Goal: Information Seeking & Learning: Find specific page/section

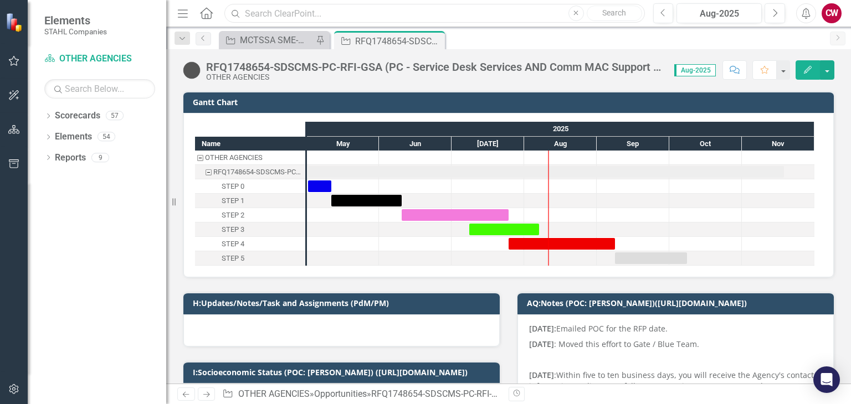
click at [302, 12] on input "text" at bounding box center [434, 13] width 420 height 19
paste input "MTESC"
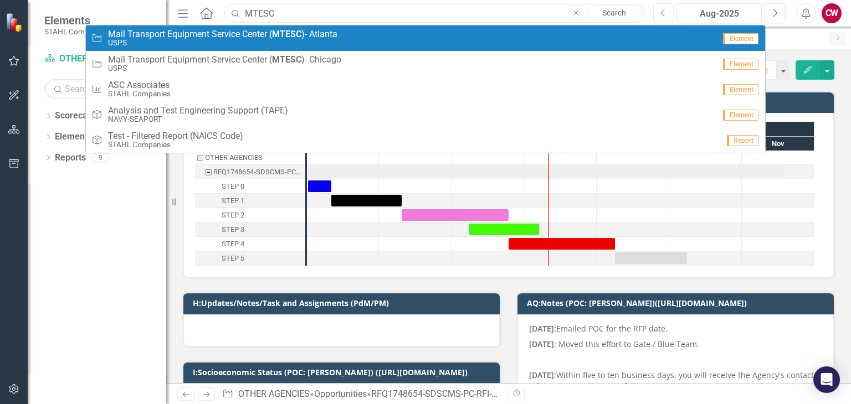
type input "MTESC"
click at [219, 42] on small "USPS" at bounding box center [222, 43] width 229 height 8
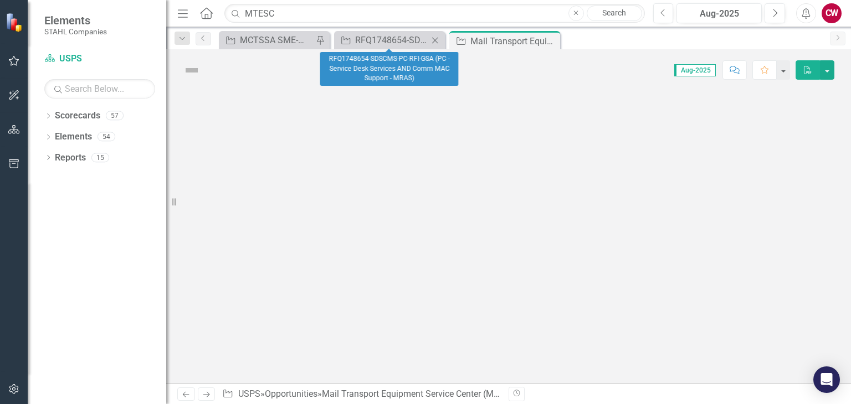
click at [386, 48] on div "Opportunity RFQ1748654-SDSCMS-PC-RFI-GSA (PC - Service Desk Services AND Comm M…" at bounding box center [389, 40] width 111 height 18
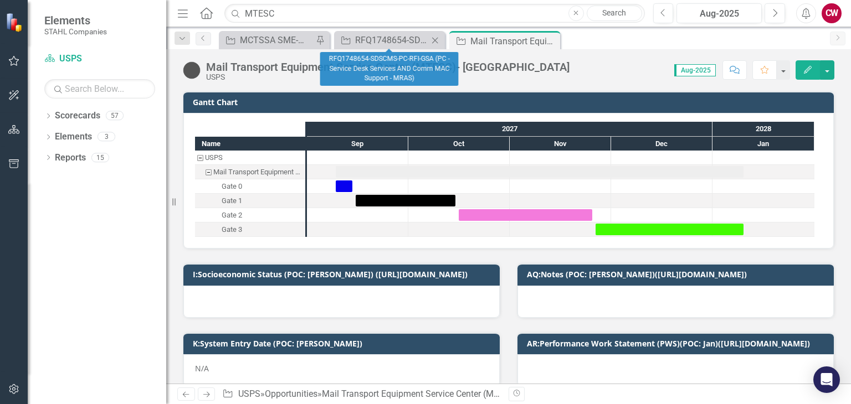
checkbox input "true"
click at [368, 36] on div "RFQ1748654-SDSCMS-PC-RFI-GSA (PC - Service Desk Services AND Comm MAC Support -…" at bounding box center [391, 40] width 73 height 14
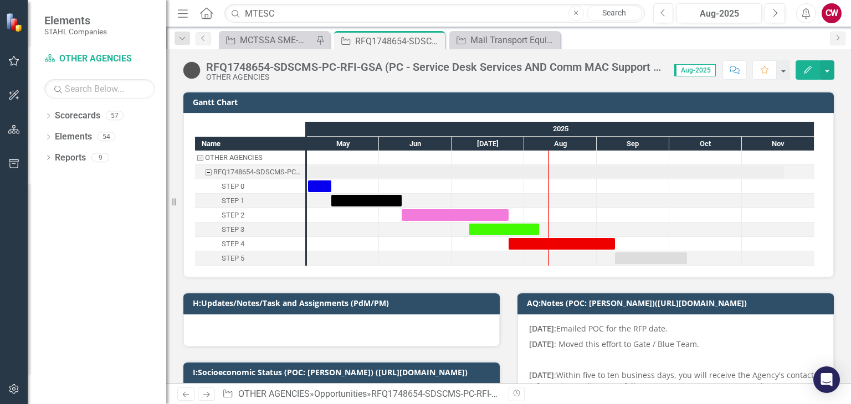
click at [604, 65] on div "RFQ1748654-SDSCMS-PC-RFI-GSA (PC - Service Desk Services AND Comm MAC Support -…" at bounding box center [434, 67] width 457 height 12
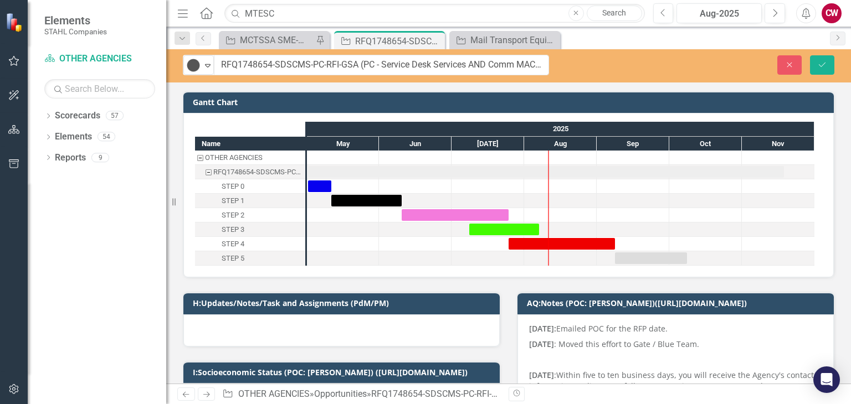
click at [604, 65] on div "Close Save" at bounding box center [708, 64] width 269 height 19
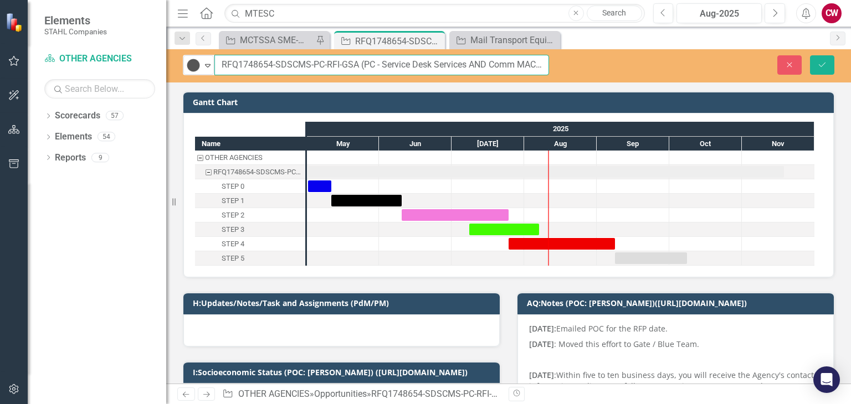
click at [529, 63] on input "RFQ1748654-SDSCMS-PC-RFI-GSA (PC - Service Desk Services AND Comm MAC Support -…" at bounding box center [381, 65] width 335 height 20
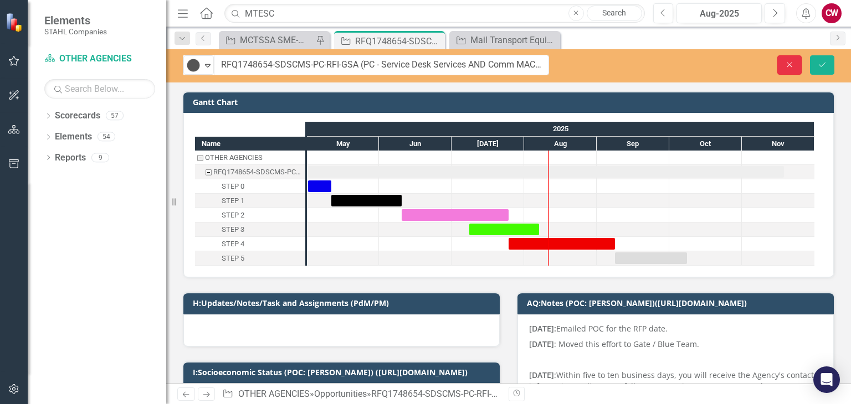
click at [785, 58] on button "Close" at bounding box center [789, 64] width 24 height 19
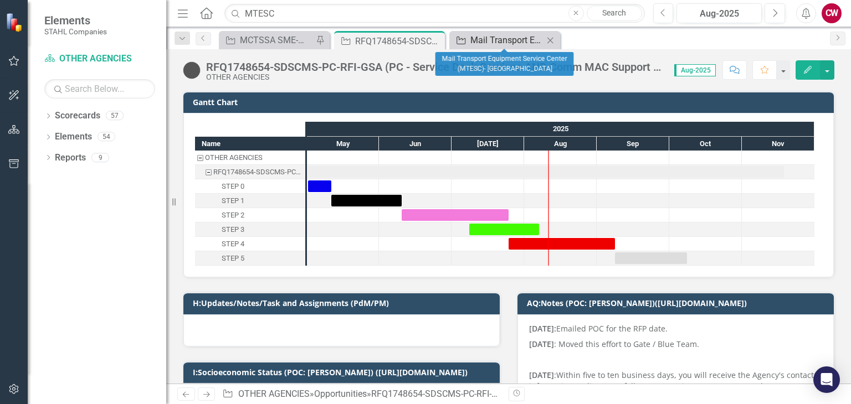
click at [507, 44] on div "Mail Transport Equipment Service Center (MTESC)- [GEOGRAPHIC_DATA]" at bounding box center [506, 40] width 73 height 14
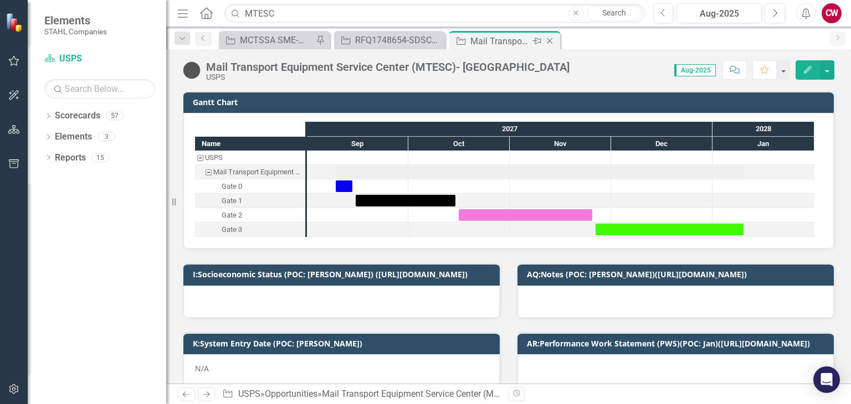
click at [490, 43] on div "Mail Transport Equipment Service Center (MTESC)- [GEOGRAPHIC_DATA]" at bounding box center [499, 41] width 59 height 14
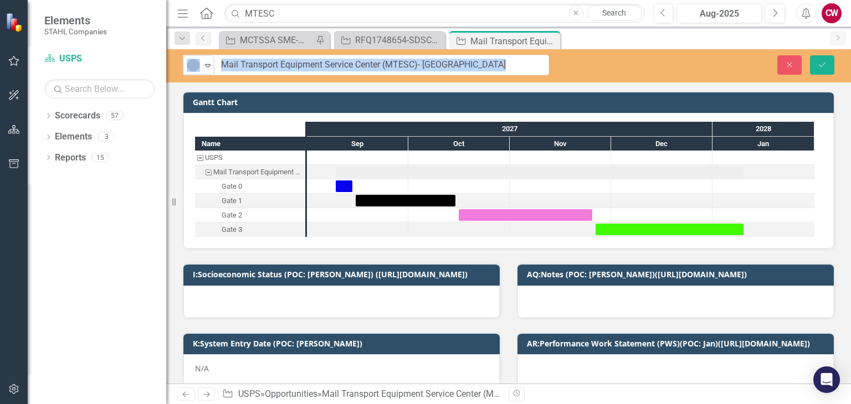
drag, startPoint x: 498, startPoint y: 66, endPoint x: 245, endPoint y: 74, distance: 253.2
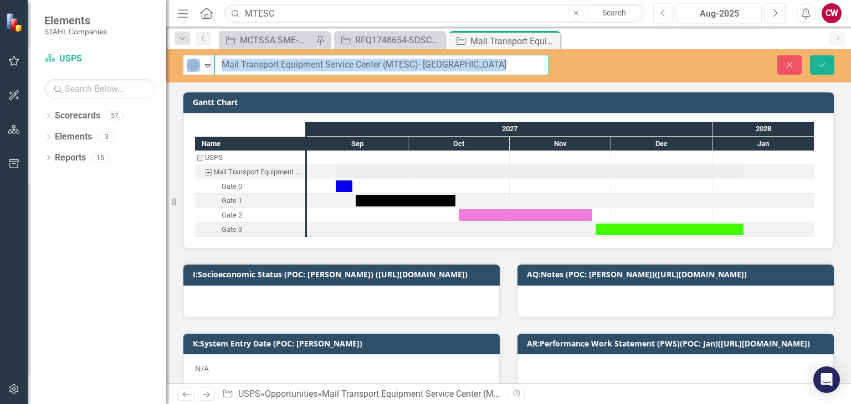
click at [358, 60] on input "Mail Transport Equipment Service Center (MTESC)- [GEOGRAPHIC_DATA]" at bounding box center [381, 65] width 335 height 20
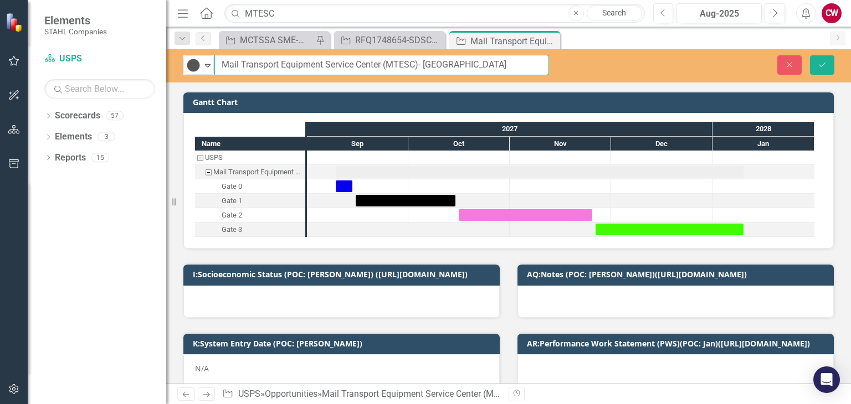
click at [358, 60] on input "Mail Transport Equipment Service Center (MTESC)- [GEOGRAPHIC_DATA]" at bounding box center [381, 65] width 335 height 20
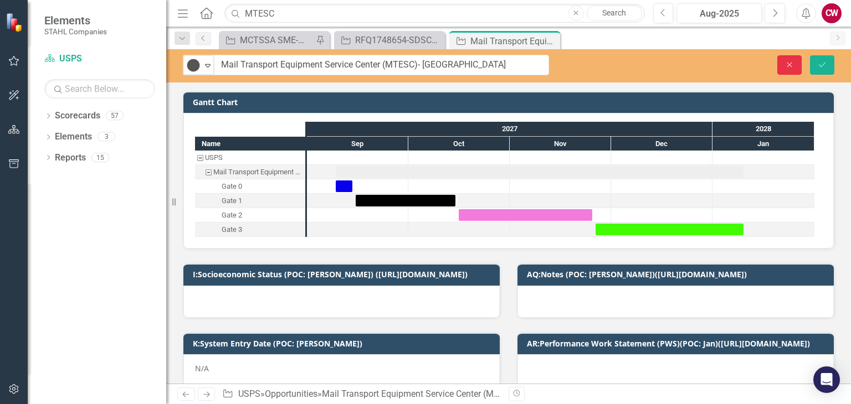
click at [786, 68] on icon "Close" at bounding box center [789, 65] width 10 height 8
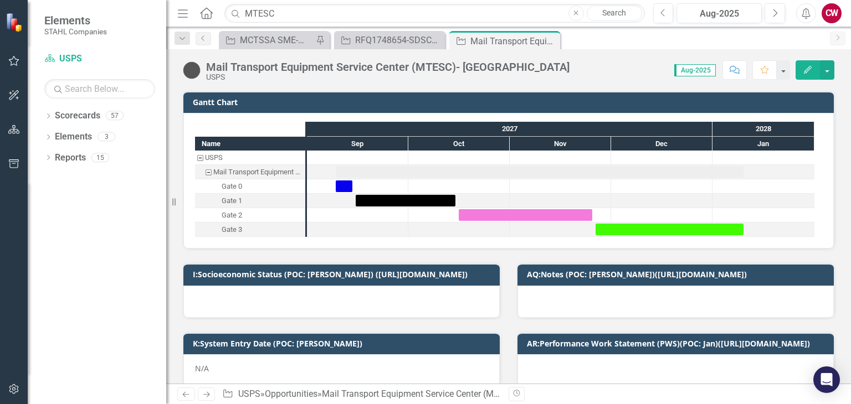
click at [363, 69] on div "Mail Transport Equipment Service Center (MTESC)- [GEOGRAPHIC_DATA]" at bounding box center [387, 67] width 363 height 12
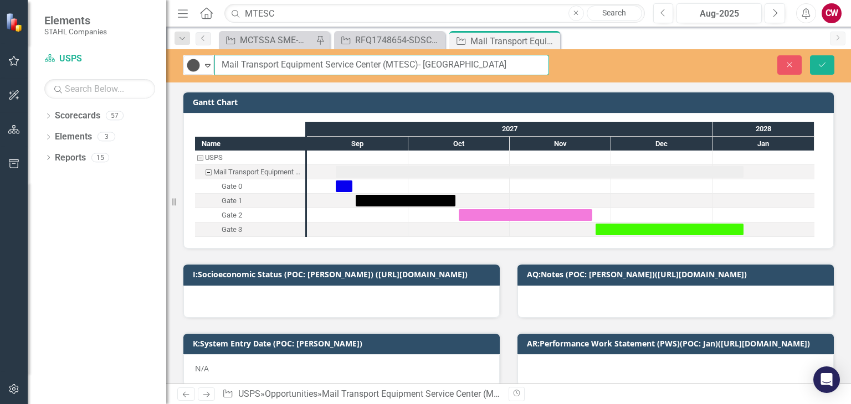
click at [363, 69] on input "Mail Transport Equipment Service Center (MTESC)- [GEOGRAPHIC_DATA]" at bounding box center [381, 65] width 335 height 20
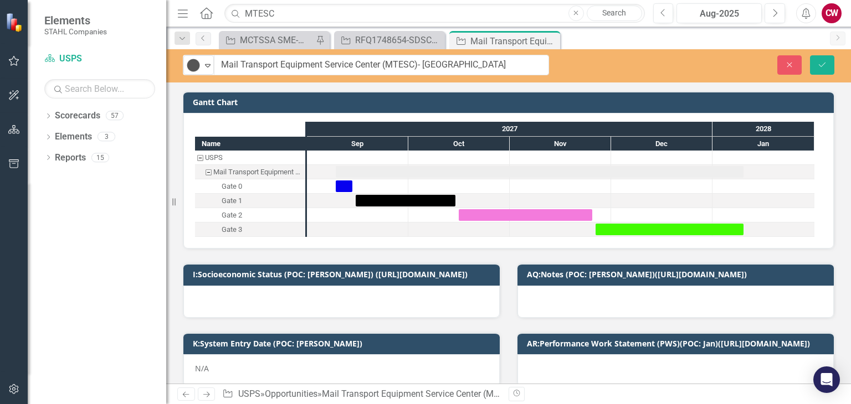
drag, startPoint x: 94, startPoint y: 233, endPoint x: 669, endPoint y: 59, distance: 600.5
click at [94, 232] on div "Dropdown Scorecards 57 Dropdown [PERSON_NAME] Companies Dropdown ARMY ITES-3s D…" at bounding box center [97, 255] width 138 height 297
click at [795, 66] on button "Close" at bounding box center [789, 64] width 24 height 19
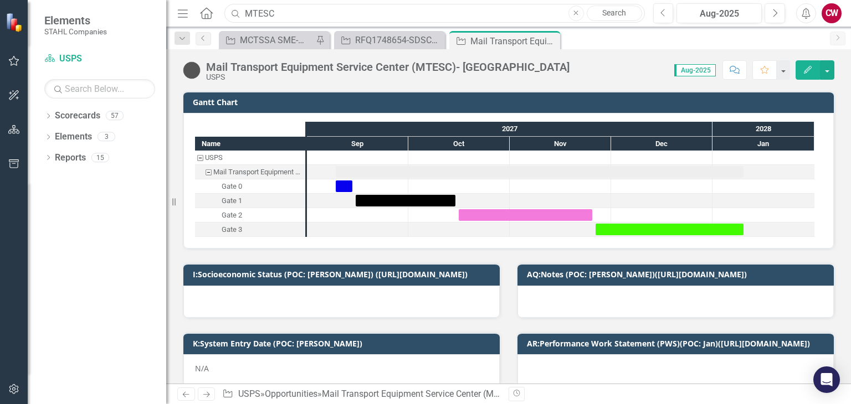
drag, startPoint x: 292, startPoint y: 12, endPoint x: 224, endPoint y: 12, distance: 68.1
click at [224, 12] on div "MTESC" at bounding box center [432, 13] width 420 height 19
click at [81, 283] on div "Dropdown Scorecards 57 Dropdown [PERSON_NAME] Companies Dropdown ARMY ITES-3s D…" at bounding box center [97, 255] width 138 height 297
click at [738, 69] on icon "Comment" at bounding box center [734, 70] width 10 height 8
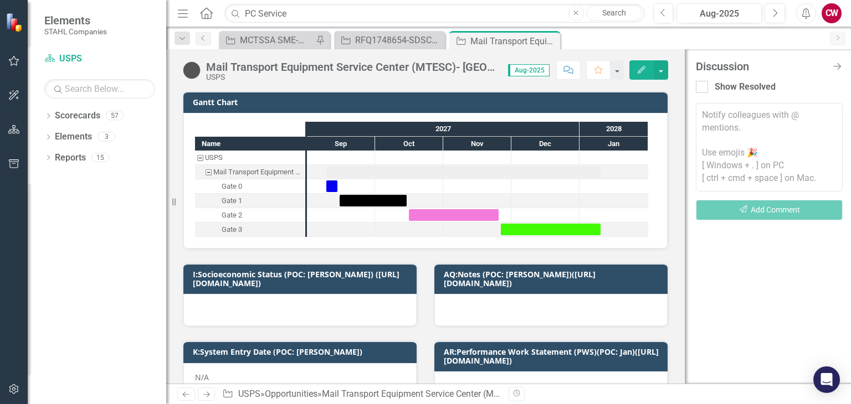
click at [88, 322] on div "Dropdown Scorecards 57 Dropdown [PERSON_NAME] Companies Dropdown ARMY ITES-3s D…" at bounding box center [97, 255] width 138 height 297
click at [88, 259] on div "Dropdown Scorecards 57 Dropdown [PERSON_NAME] Companies Dropdown ARMY ITES-3s D…" at bounding box center [97, 255] width 138 height 297
click at [836, 65] on icon "Close Discussion Bar" at bounding box center [837, 66] width 14 height 11
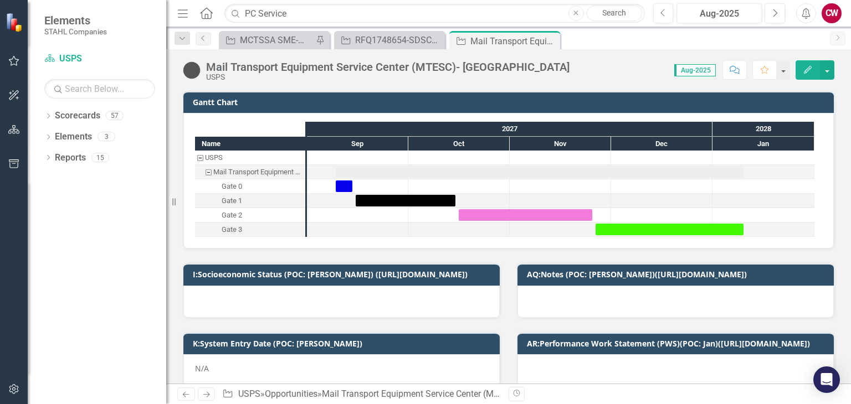
click at [206, 16] on icon "Home" at bounding box center [206, 13] width 14 height 12
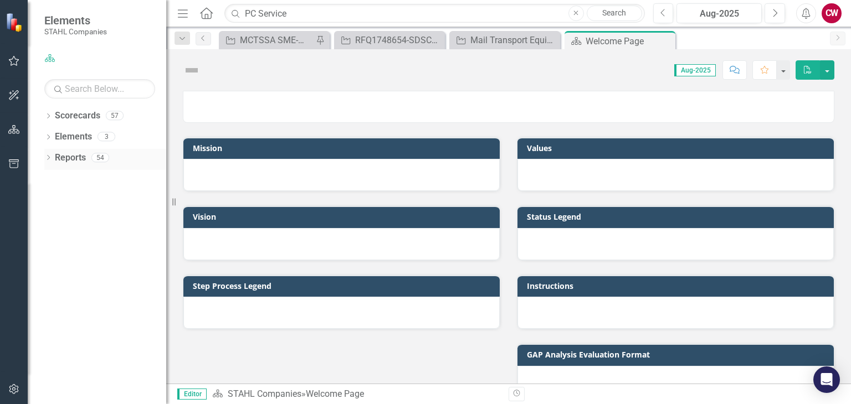
click at [53, 160] on div "Dropdown Reports 54" at bounding box center [105, 159] width 122 height 21
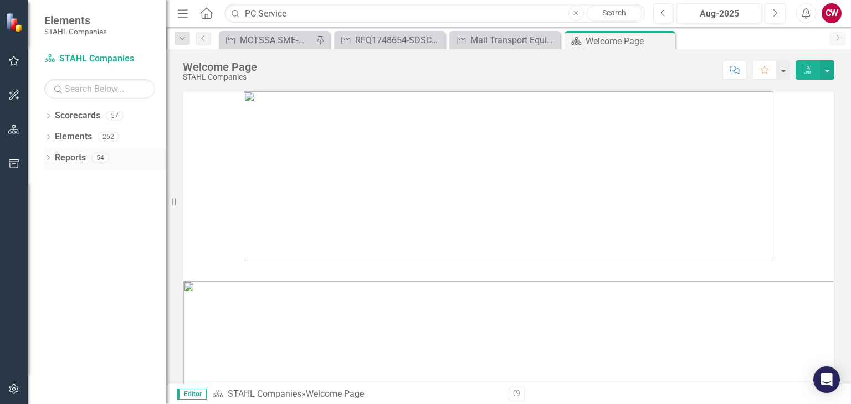
click at [52, 161] on div "Dropdown Reports 54" at bounding box center [105, 159] width 122 height 21
click at [52, 161] on icon "Dropdown" at bounding box center [48, 159] width 8 height 6
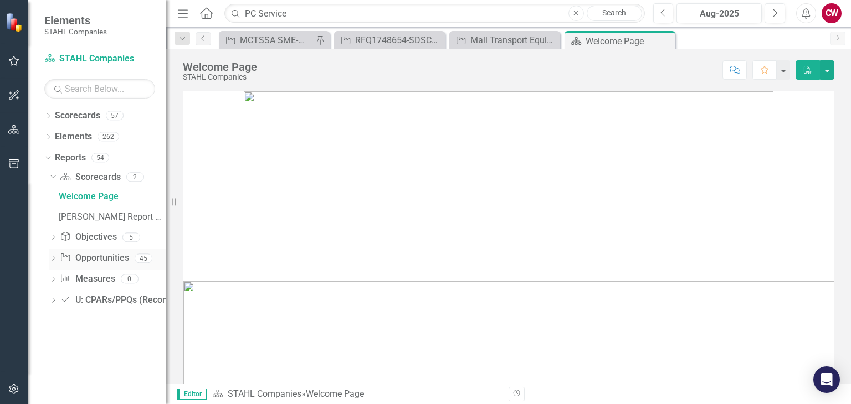
click at [100, 260] on link "Opportunity Opportunities" at bounding box center [94, 258] width 69 height 13
click at [109, 260] on link "Opportunity Opportunities" at bounding box center [94, 258] width 69 height 13
click at [51, 260] on icon "Dropdown" at bounding box center [53, 259] width 8 height 6
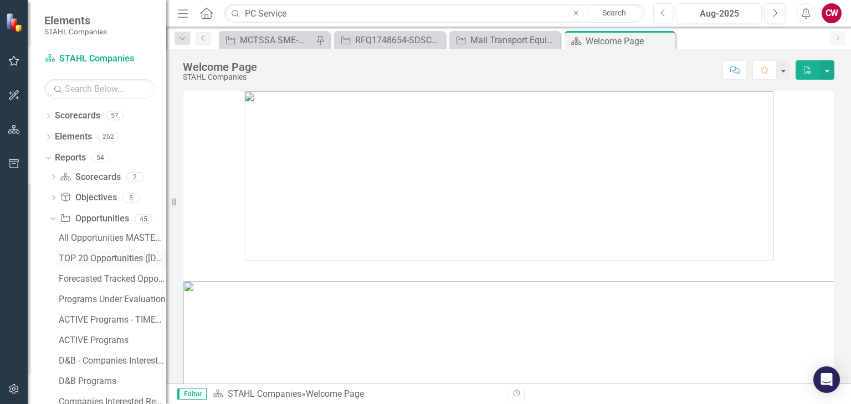
click at [80, 261] on div "TOP 20 Opportunities ([DATE] Process)" at bounding box center [112, 259] width 107 height 10
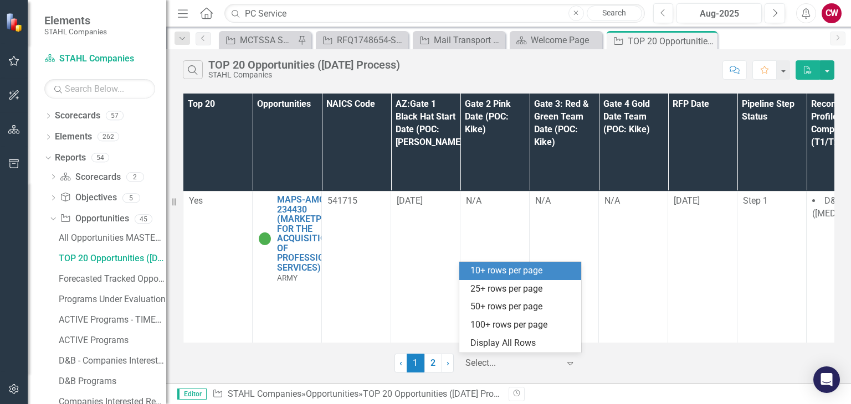
click at [576, 365] on div "Expand" at bounding box center [572, 363] width 17 height 20
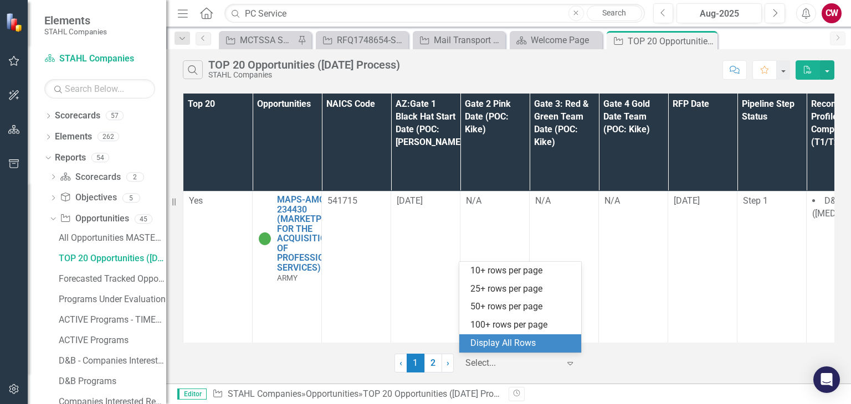
click at [541, 347] on div "Display All Rows" at bounding box center [522, 343] width 104 height 13
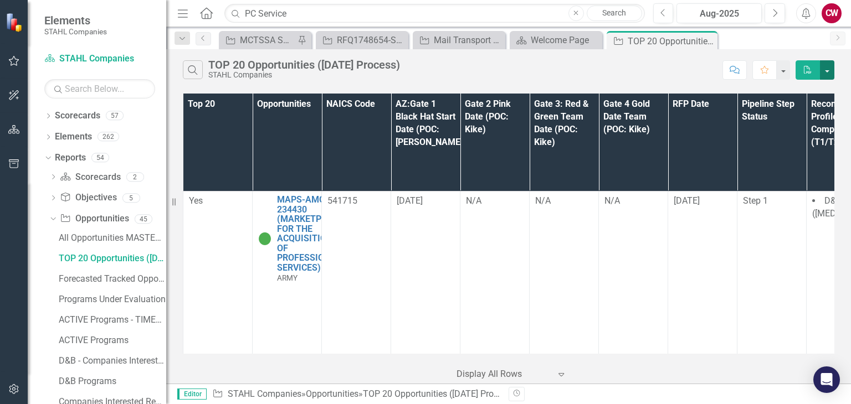
click at [832, 69] on button "button" at bounding box center [827, 69] width 14 height 19
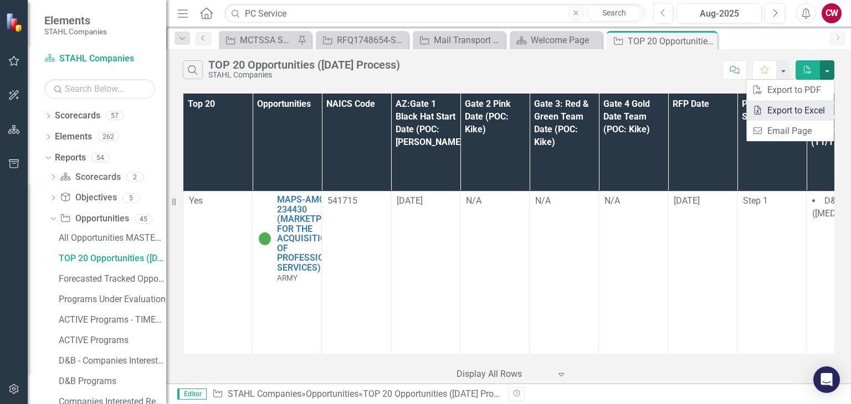
click at [805, 112] on link "Excel Export to Excel" at bounding box center [790, 110] width 88 height 20
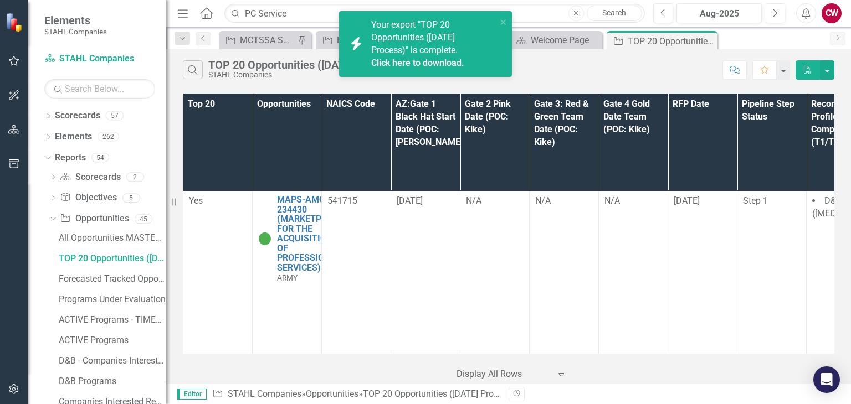
click at [419, 60] on link "Click here to download." at bounding box center [417, 63] width 93 height 11
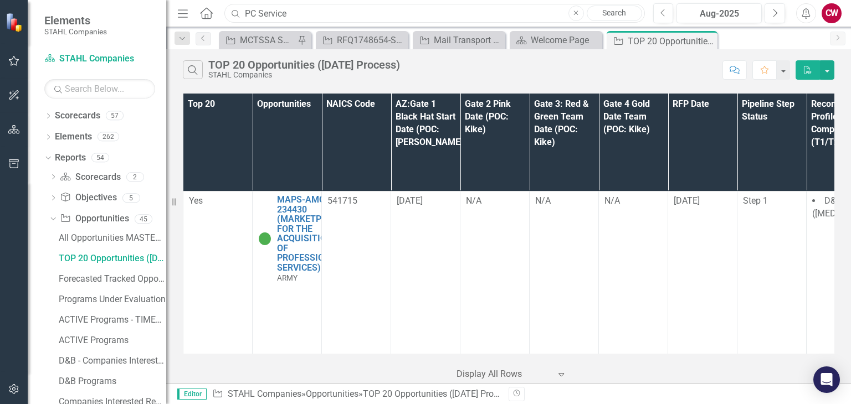
click at [257, 13] on input "PC Service" at bounding box center [434, 13] width 420 height 19
drag, startPoint x: 310, startPoint y: 8, endPoint x: 237, endPoint y: 7, distance: 73.7
click at [237, 7] on input "PC-Service" at bounding box center [434, 13] width 420 height 19
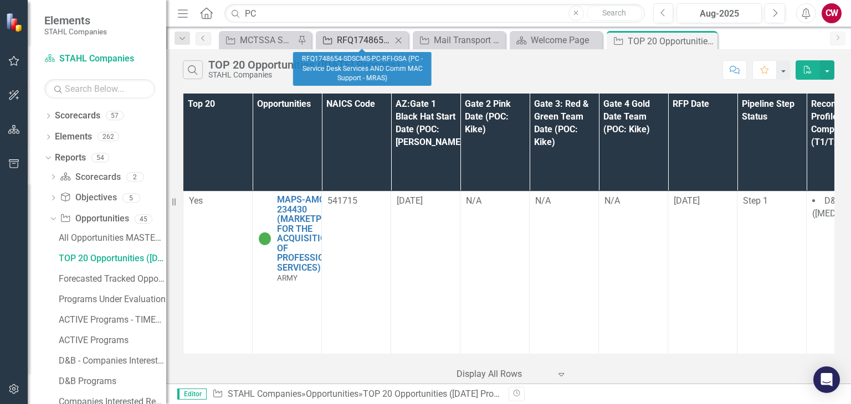
click at [366, 43] on div "RFQ1748654-SDSCMS-PC-RFI-GSA (PC - Service Desk Services AND Comm MAC Support -…" at bounding box center [364, 40] width 55 height 14
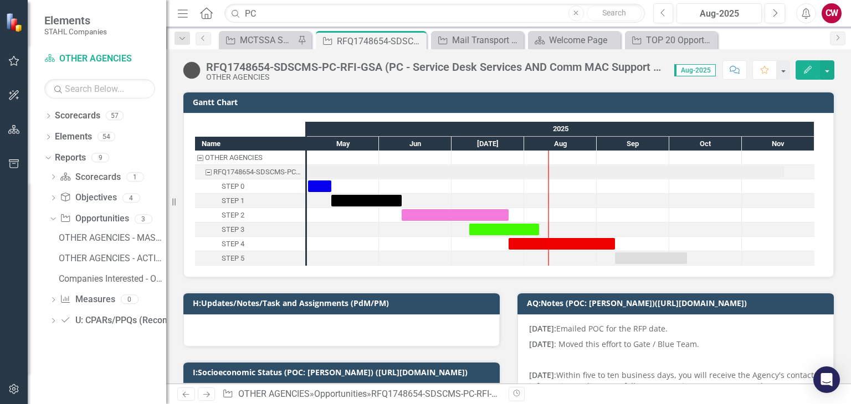
click at [187, 71] on img at bounding box center [192, 70] width 18 height 18
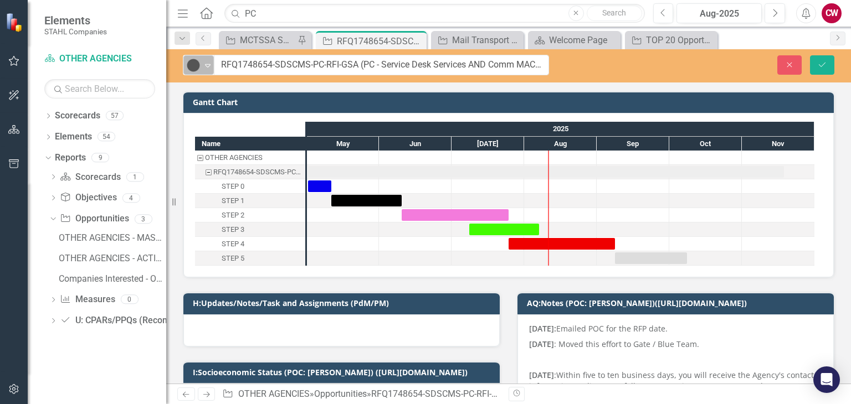
click at [210, 67] on icon "Expand" at bounding box center [207, 65] width 11 height 9
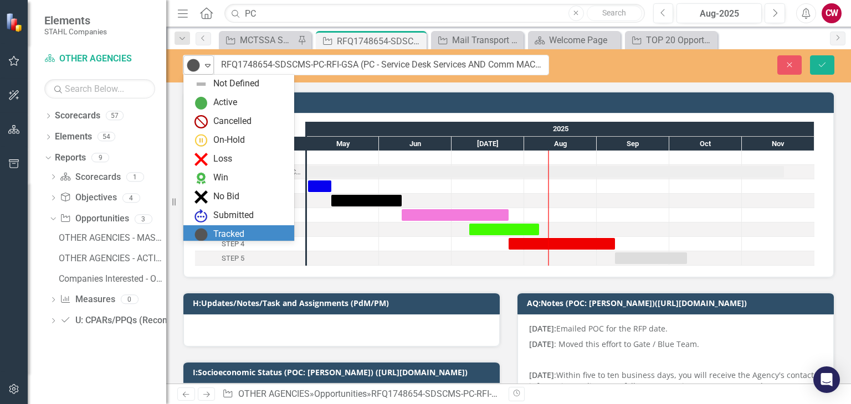
scroll to position [9, 0]
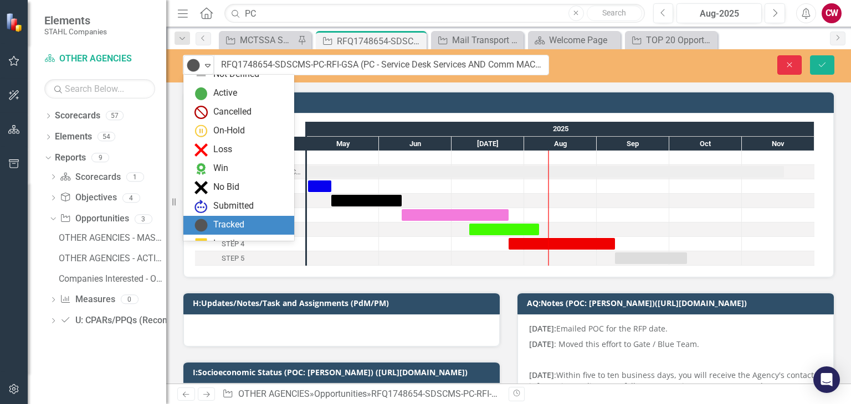
click at [794, 65] on icon "Close" at bounding box center [789, 65] width 10 height 8
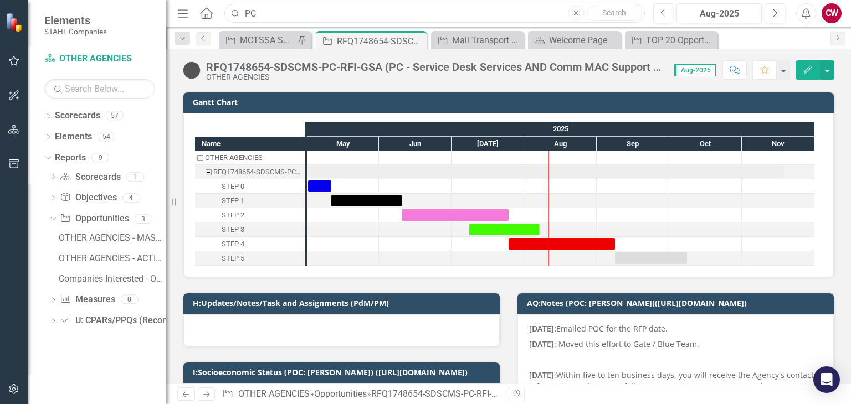
drag, startPoint x: 279, startPoint y: 14, endPoint x: 233, endPoint y: 14, distance: 46.0
click at [233, 14] on div "Search PC Close Search" at bounding box center [432, 13] width 420 height 19
paste input "RFQ1748628-SDS-PC-RFI-GSA (PC - Service Desk Services - MRAS)"
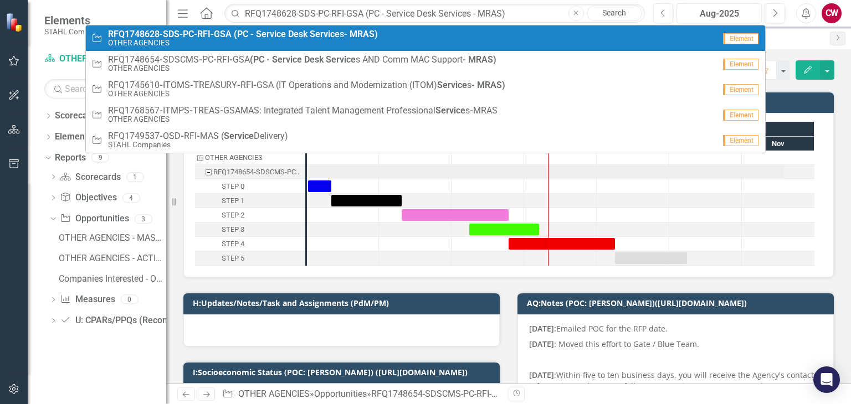
click at [224, 37] on strong "RFQ1748628-SDS-PC-RFI-GSA" at bounding box center [170, 34] width 124 height 11
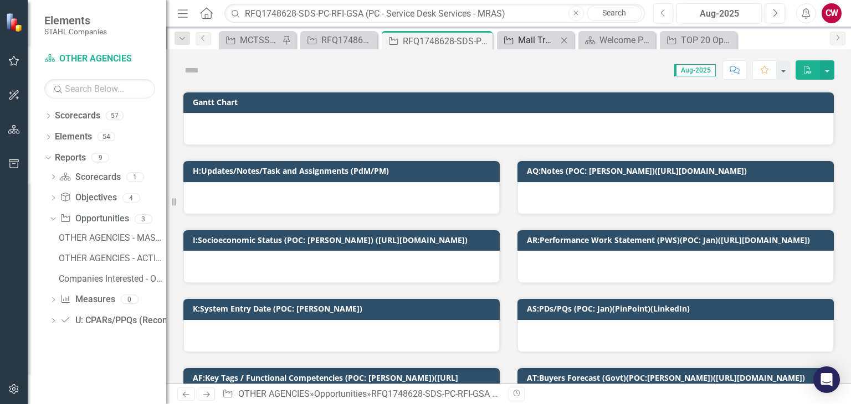
click at [533, 34] on div "Mail Transport Equipment Service Center (MTESC)- [GEOGRAPHIC_DATA]" at bounding box center [537, 40] width 39 height 14
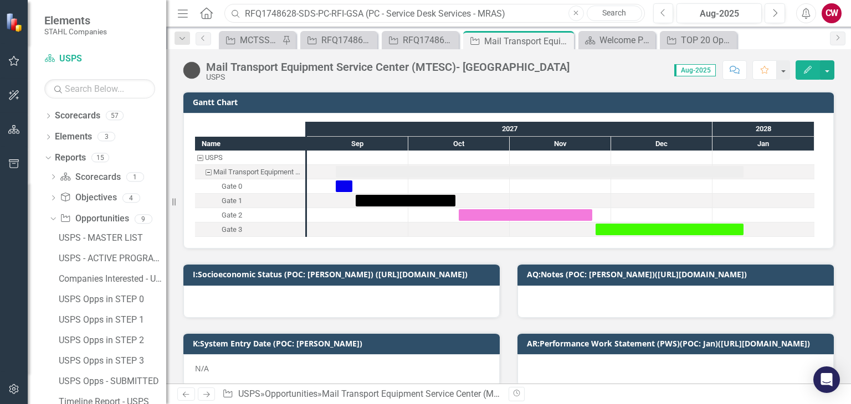
drag, startPoint x: 521, startPoint y: 14, endPoint x: 479, endPoint y: 9, distance: 42.5
click at [511, 11] on input "RFQ1748628-SDS-PC-RFI-GSA (PC - Service Desk Services - MRAS)" at bounding box center [434, 13] width 420 height 19
click at [31, 349] on div "Dropdown Scorecards 57 Dropdown [PERSON_NAME] Companies Dropdown ARMY ITES-3s D…" at bounding box center [97, 255] width 138 height 297
click at [9, 342] on div at bounding box center [14, 277] width 28 height 191
click at [394, 15] on input "RFQ1748628-SDS-PC-RFI-GSA (PC - Service Desk Services - MRAS)" at bounding box center [434, 13] width 420 height 19
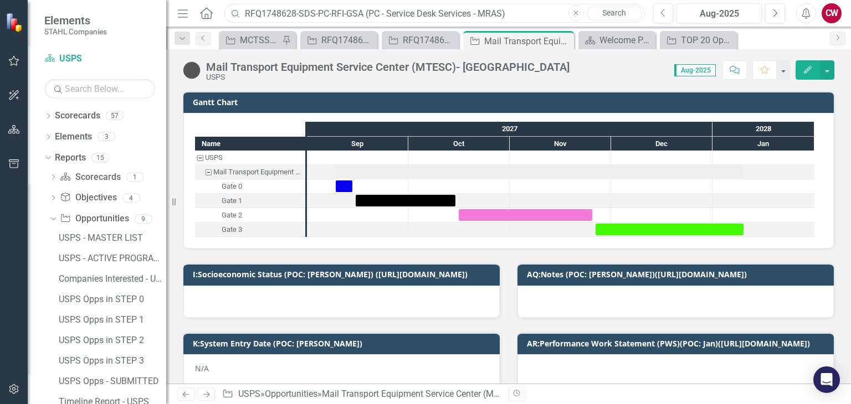
click at [394, 15] on input "RFQ1748628-SDS-PC-RFI-GSA (PC - Service Desk Services - MRAS)" at bounding box center [434, 13] width 420 height 19
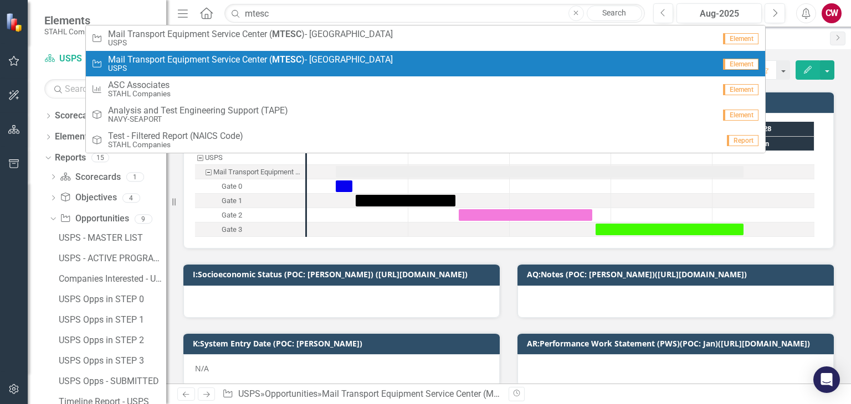
click at [325, 68] on small "USPS" at bounding box center [250, 68] width 285 height 8
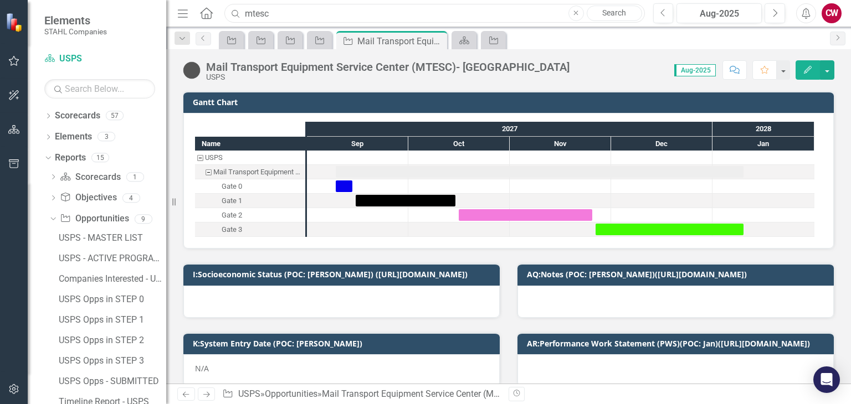
click at [396, 14] on input "mtesc" at bounding box center [434, 13] width 420 height 19
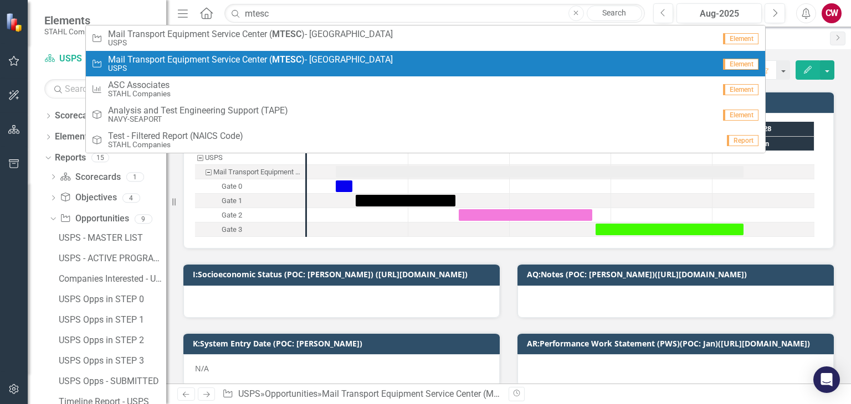
click at [359, 52] on link "Opportunity Mail Transport Equipment Service Center ( MTESC )- [GEOGRAPHIC_DATA…" at bounding box center [426, 63] width 680 height 25
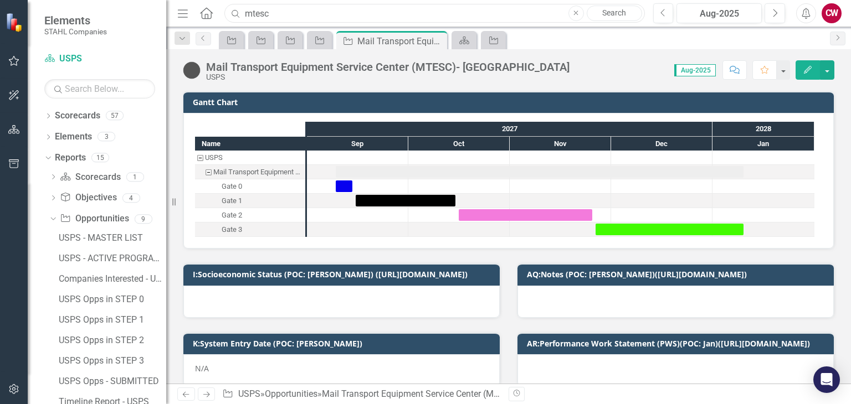
click at [326, 20] on input "mtesc" at bounding box center [434, 13] width 420 height 19
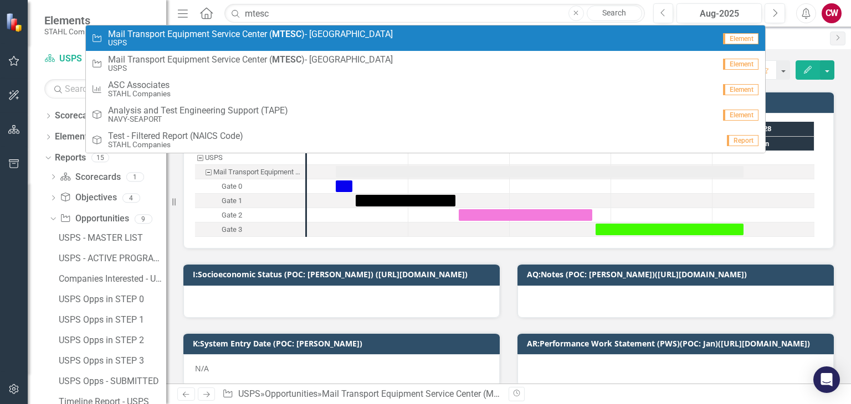
click at [316, 34] on span "Mail Transport Equipment Service Center ( MTESC )- [GEOGRAPHIC_DATA]" at bounding box center [250, 34] width 285 height 10
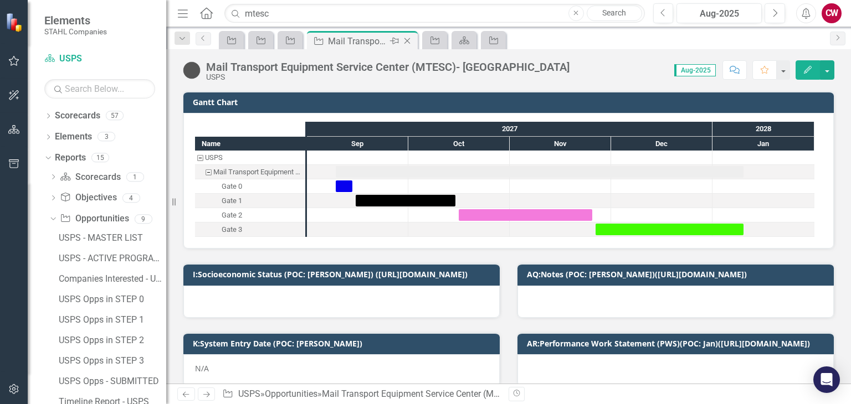
click at [406, 42] on icon "Close" at bounding box center [407, 41] width 11 height 9
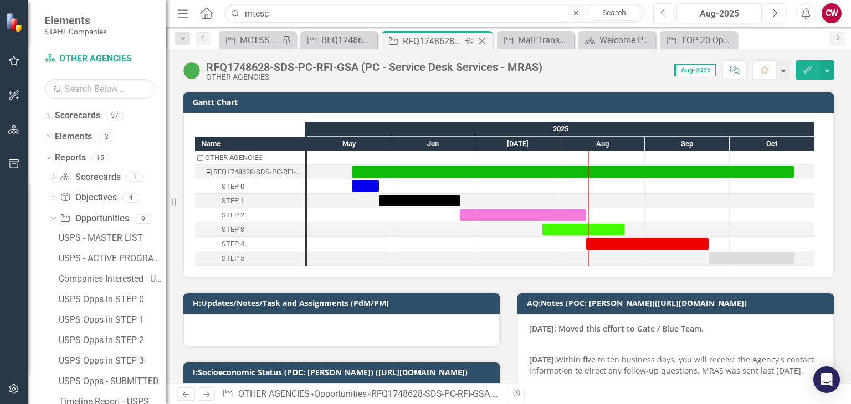
click at [481, 37] on icon "Close" at bounding box center [481, 41] width 11 height 9
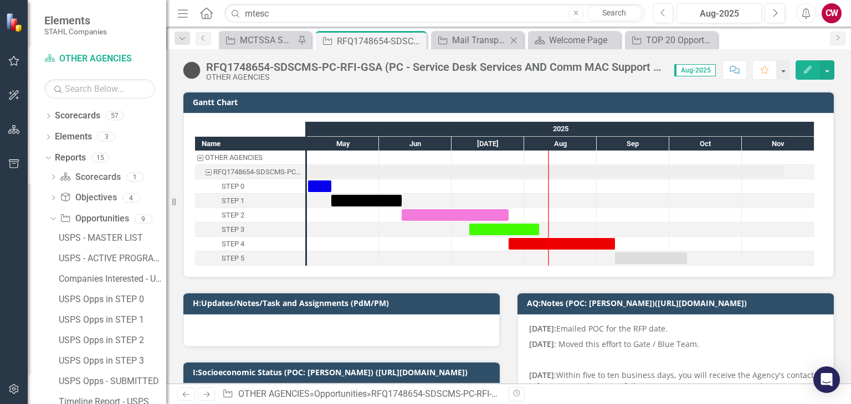
click at [513, 38] on icon "Close" at bounding box center [513, 40] width 11 height 9
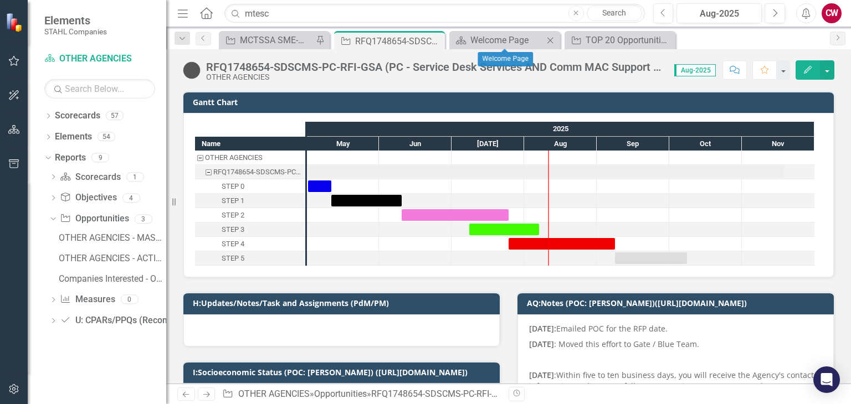
click at [549, 39] on icon at bounding box center [550, 40] width 6 height 6
click at [434, 39] on icon "Close" at bounding box center [434, 41] width 11 height 9
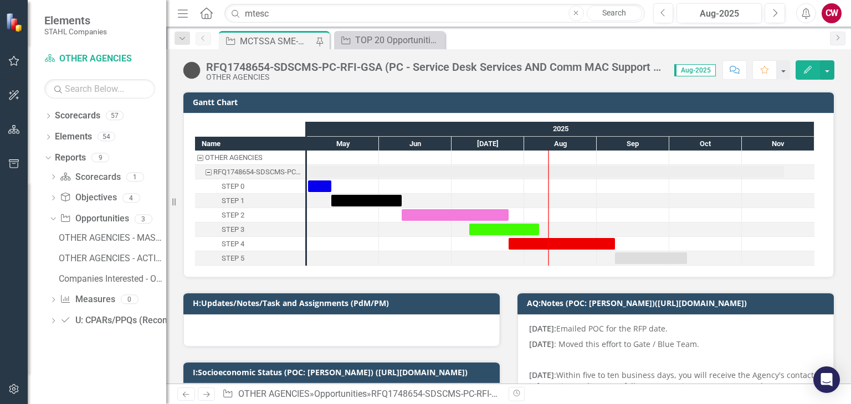
click at [0, 0] on icon "Close" at bounding box center [0, 0] width 0 height 0
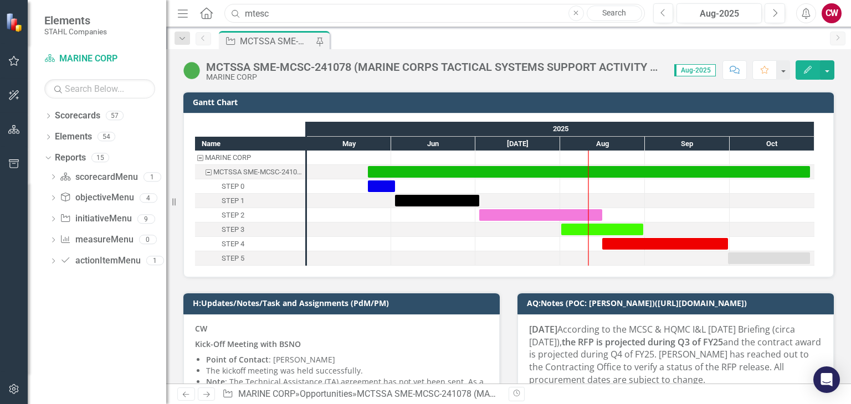
drag, startPoint x: 289, startPoint y: 11, endPoint x: 228, endPoint y: 21, distance: 61.2
click at [228, 21] on input "mtesc" at bounding box center [434, 13] width 420 height 19
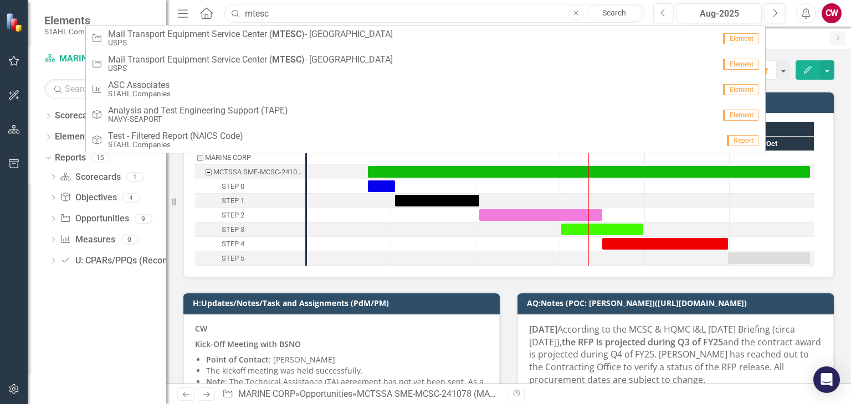
paste input "RFQ1748628-SDS-PC-RFI-GSA (PC - Service Desk Services - MRAS)"
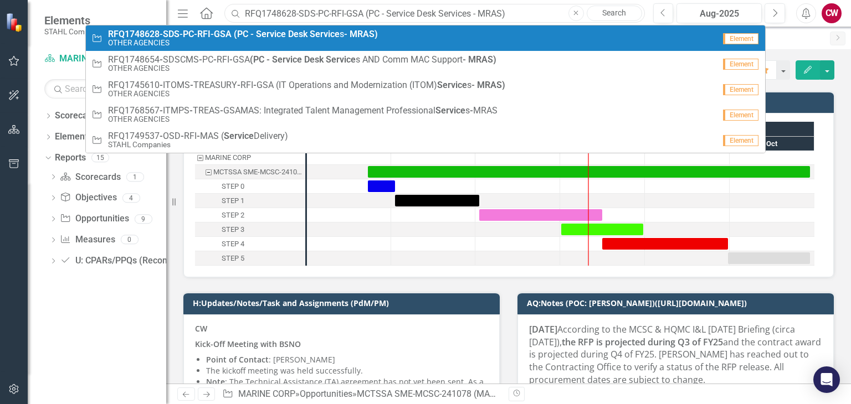
type input "RFQ1748628-SDS-PC-RFI-GSA (PC - Service Desk Services - MRAS)"
click at [278, 43] on small "OTHER AGENCIES" at bounding box center [243, 43] width 270 height 8
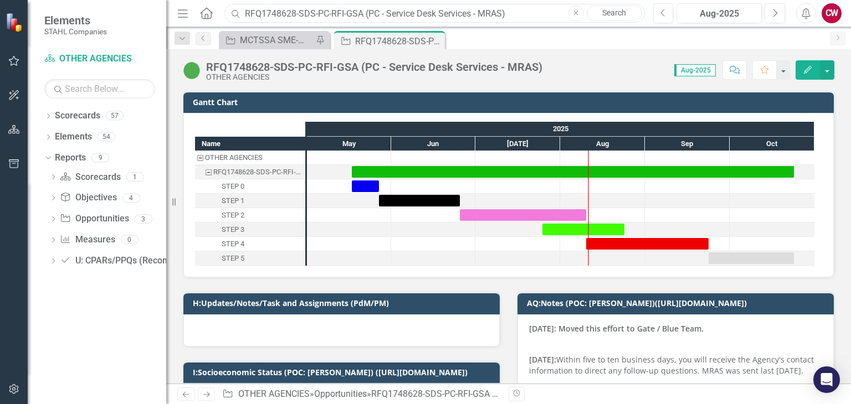
click at [521, 17] on input "RFQ1748628-SDS-PC-RFI-GSA (PC - Service Desk Services - MRAS)" at bounding box center [434, 13] width 420 height 19
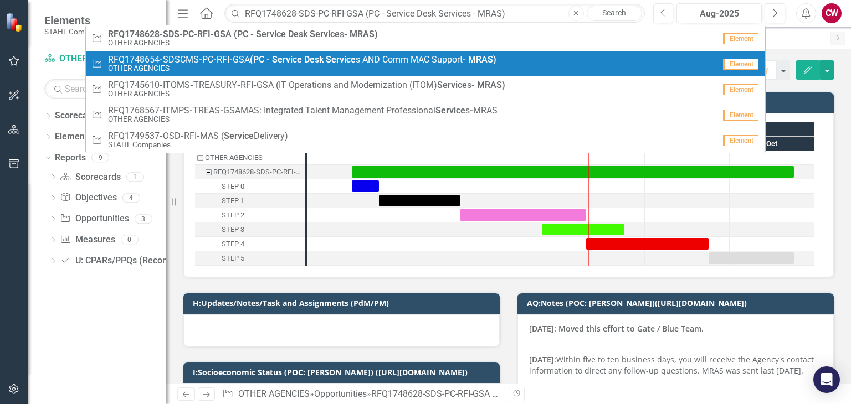
click at [337, 59] on strong "Service" at bounding box center [341, 59] width 30 height 11
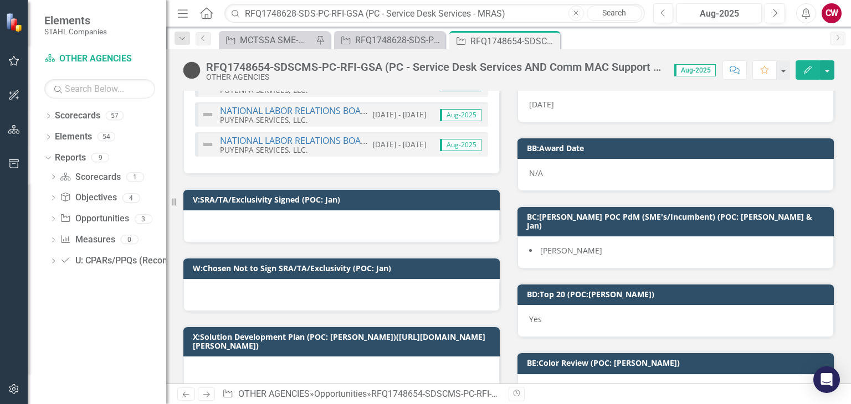
scroll to position [64, 0]
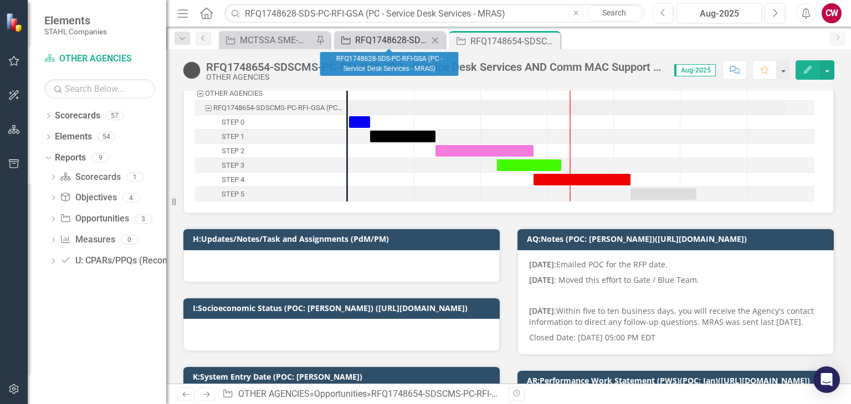
click at [372, 36] on div "RFQ1748628-SDS-PC-RFI-GSA (PC - Service Desk Services - MRAS)" at bounding box center [391, 40] width 73 height 14
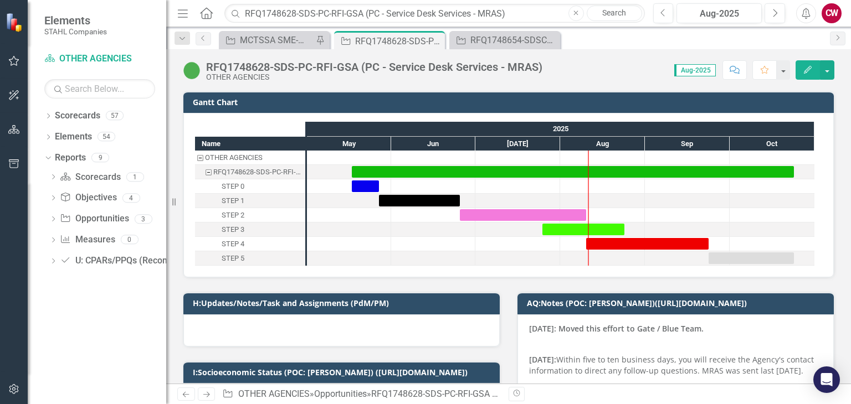
scroll to position [222, 0]
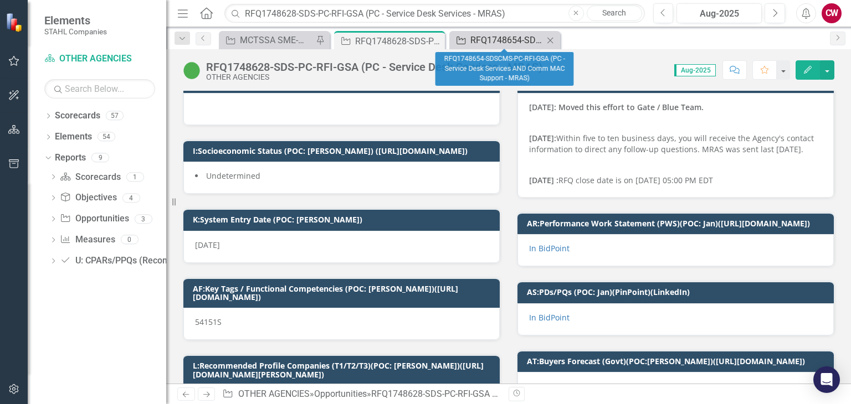
click at [494, 40] on div "RFQ1748654-SDSCMS-PC-RFI-GSA (PC - Service Desk Services AND Comm MAC Support -…" at bounding box center [506, 40] width 73 height 14
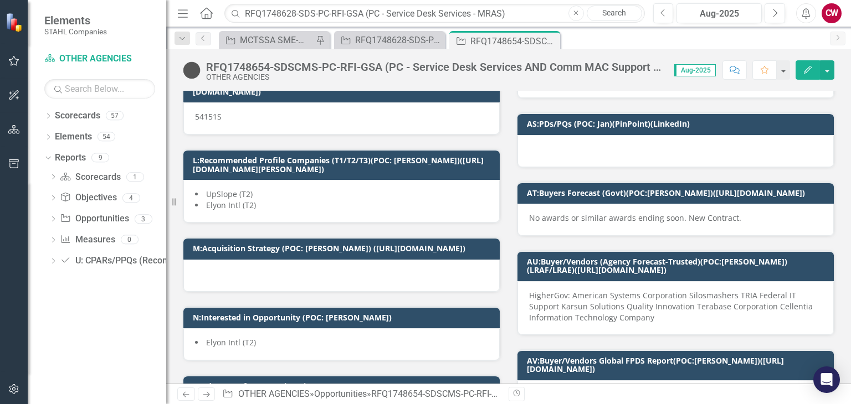
scroll to position [265, 0]
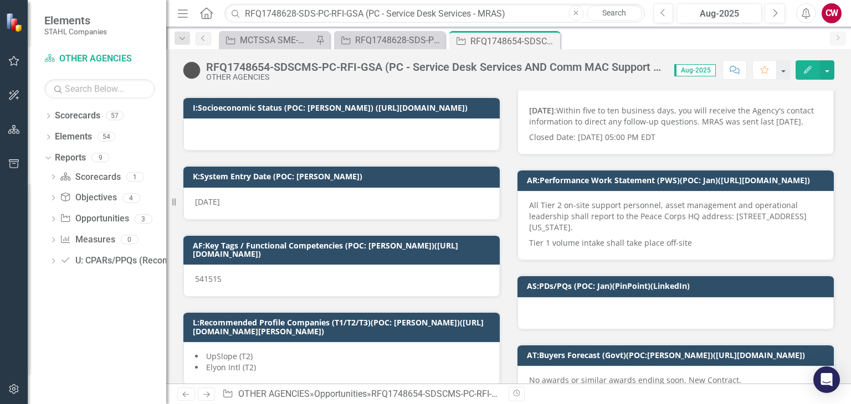
click at [578, 11] on icon "Close" at bounding box center [575, 13] width 5 height 7
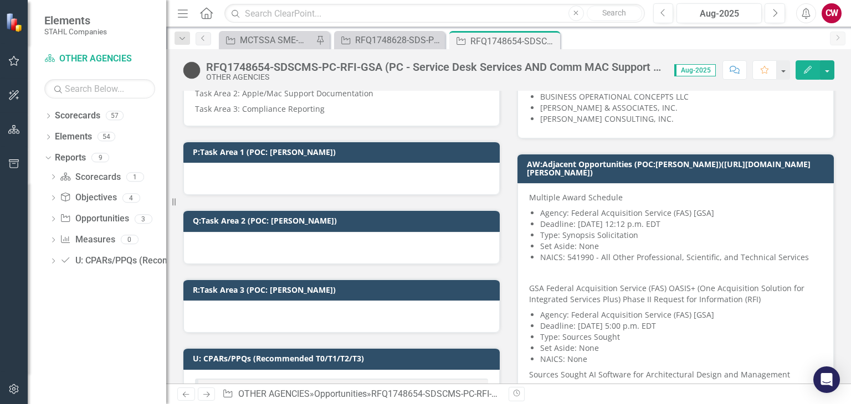
scroll to position [749, 0]
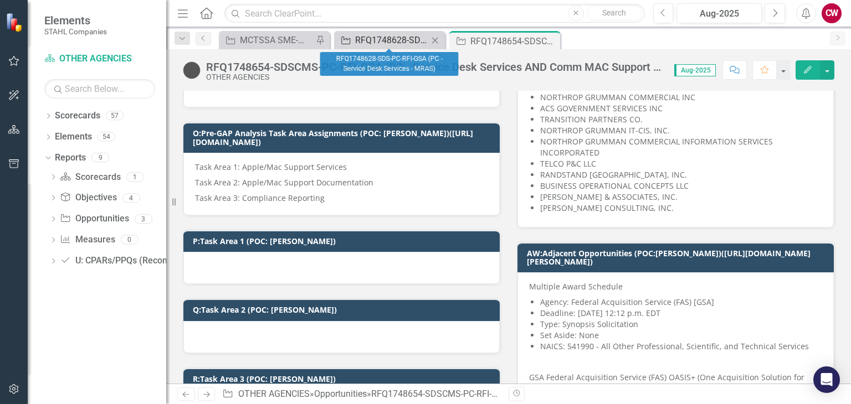
click at [412, 44] on div "RFQ1748628-SDS-PC-RFI-GSA (PC - Service Desk Services - MRAS)" at bounding box center [391, 40] width 73 height 14
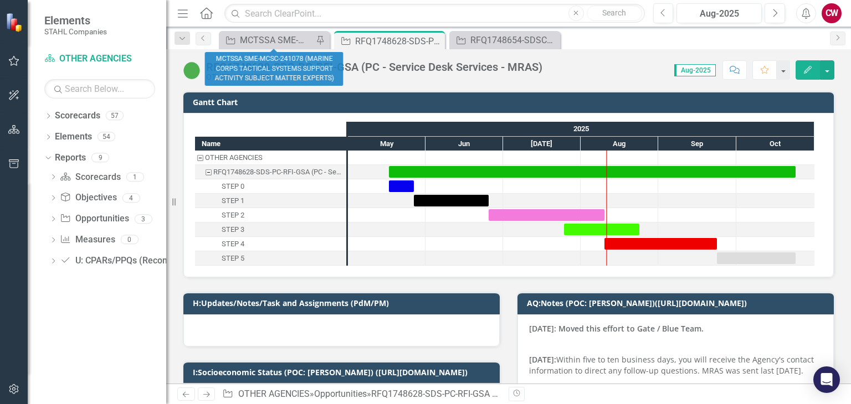
click at [269, 47] on div "Opportunity MCTSSA SME-MCSC-241078 (MARINE CORPS TACTICAL SYSTEMS SUPPORT ACTIV…" at bounding box center [274, 40] width 111 height 18
click at [277, 43] on div "MCTSSA SME-MCSC-241078 (MARINE CORPS TACTICAL SYSTEMS SUPPORT ACTIVITY SUBJECT …" at bounding box center [276, 40] width 73 height 14
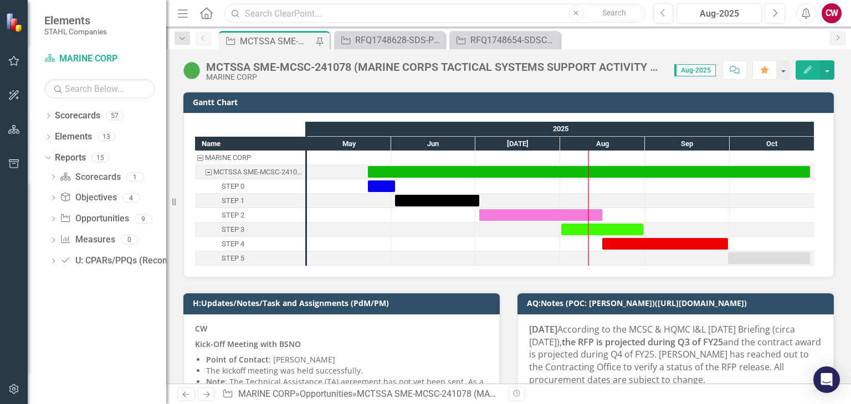
click at [341, 14] on input "text" at bounding box center [434, 13] width 420 height 19
paste input "FPMSS-[GEOGRAPHIC_DATA]-SEAPORT-242467 (FINANCIAL AND PROGRAM MANAGEMENT SUPPOR…"
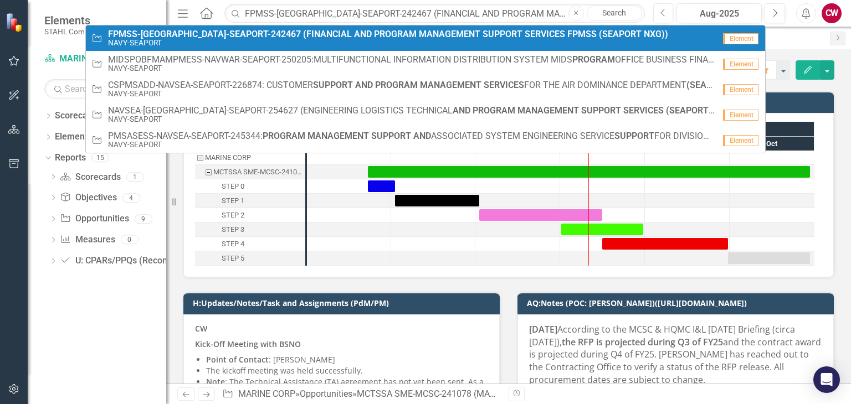
click at [323, 43] on small "NAVY-SEAPORT" at bounding box center [388, 43] width 560 height 8
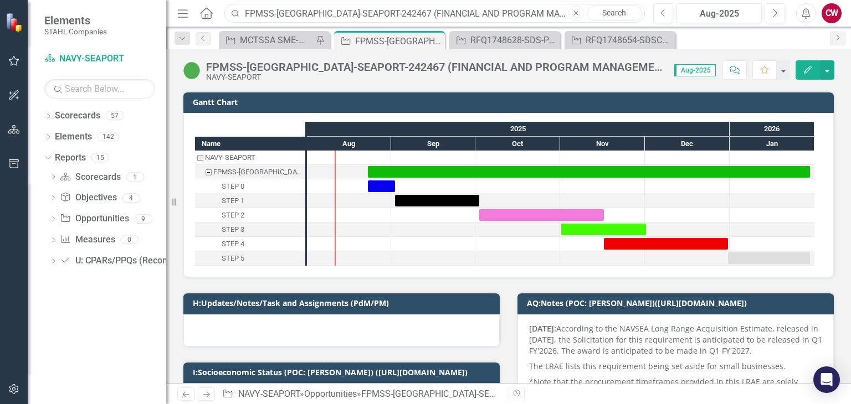
click at [318, 12] on input "FPMSS-[GEOGRAPHIC_DATA]-SEAPORT-242467 (FINANCIAL AND PROGRAM MANAGEMENT SUPPOR…" at bounding box center [434, 13] width 420 height 19
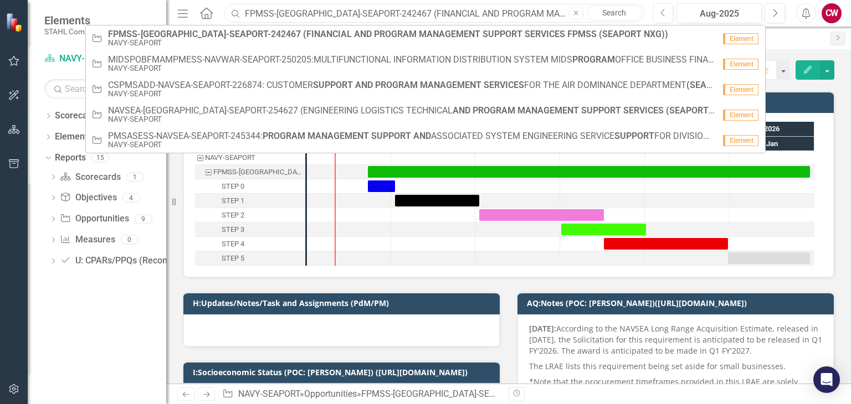
paste input "CFDTA-NAVY-SEAPORT-255372: FORCE COMBATIVES AND FORCE DEVELOPMENT TRAINING ANAL…"
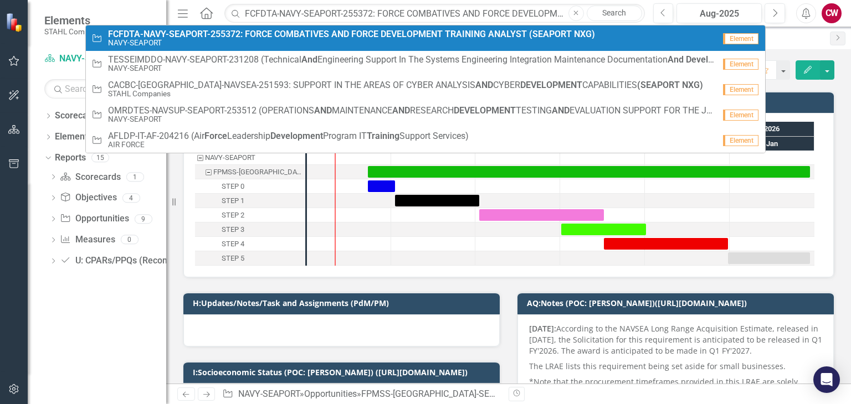
click at [402, 43] on small "NAVY-SEAPORT" at bounding box center [351, 43] width 487 height 8
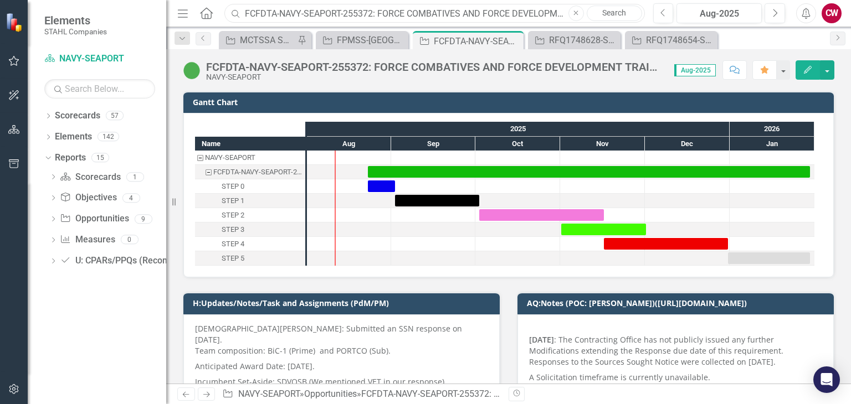
click at [345, 18] on input "FCFDTA-NAVY-SEAPORT-255372: FORCE COMBATIVES AND FORCE DEVELOPMENT TRAINING ANA…" at bounding box center [434, 13] width 420 height 19
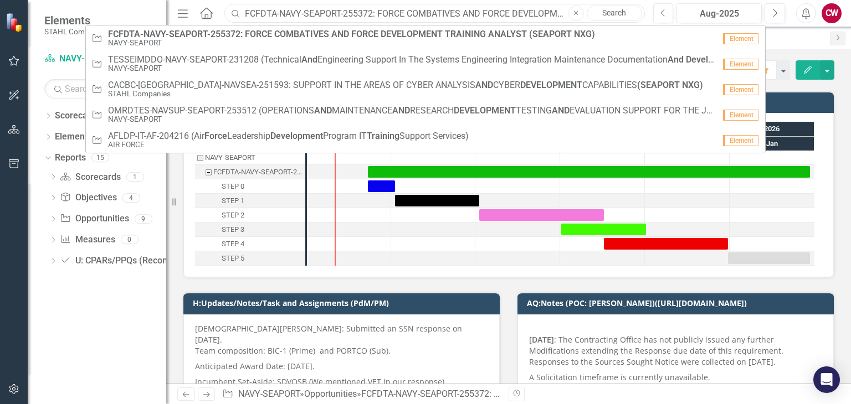
click at [352, 14] on input "FCFDTA-NAVY-SEAPORT-255372: FORCE COMBATIVES AND FORCE DEVELOPMENT TRAINING ANA…" at bounding box center [434, 13] width 420 height 19
paste input "PETMSS-NAVSEA-SEAPORT-247543: PROFESSIONAL ENGINEERING TECHNICAL AND MANAGEMENT…"
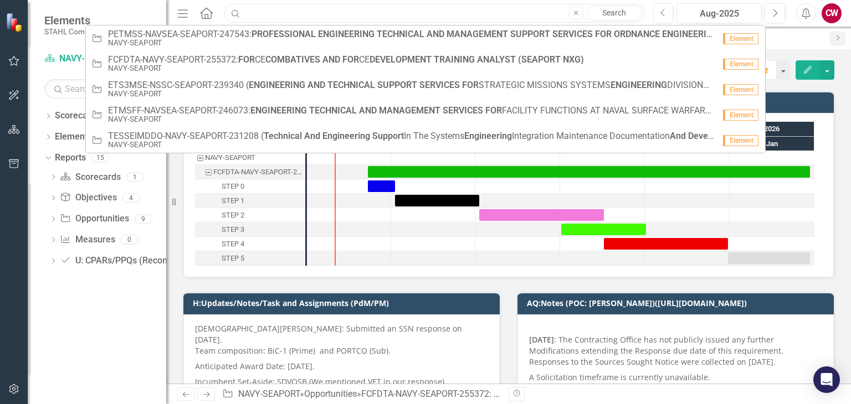
paste input "PETMSS-NAVSEA-SEAPORT-247543: PROFESSIONAL ENGINEERING TECHNICAL AND MANAGEMENT…"
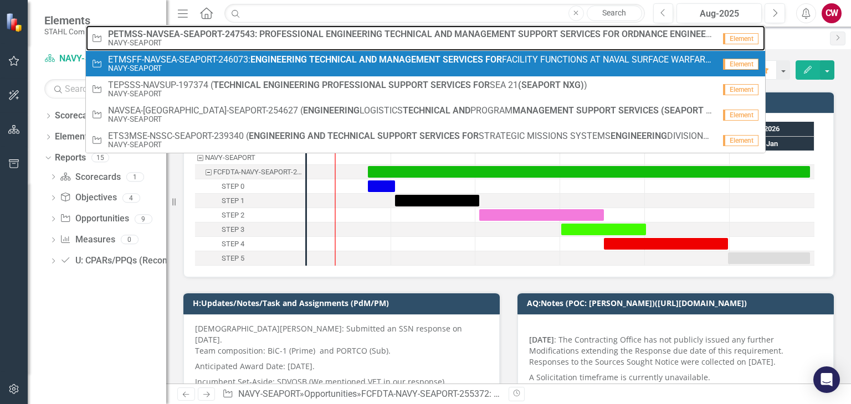
click at [306, 39] on small "NAVY-SEAPORT" at bounding box center [411, 43] width 606 height 8
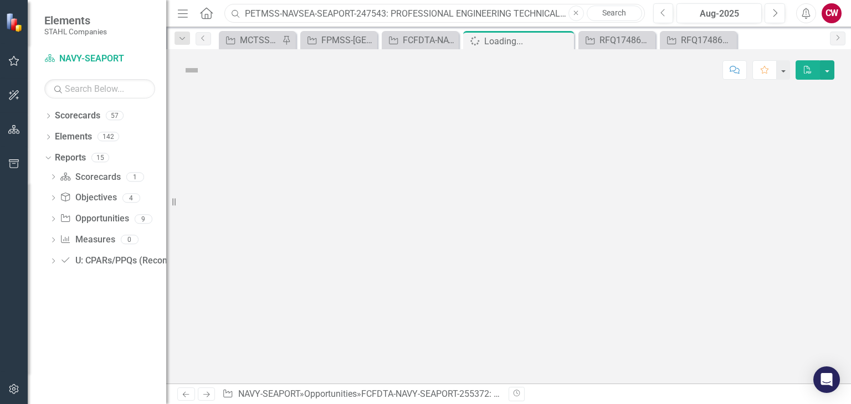
click at [341, 9] on input "PETMSS-NAVSEA-SEAPORT-247543: PROFESSIONAL ENGINEERING TECHNICAL AND MANAGEMENT…" at bounding box center [434, 13] width 420 height 19
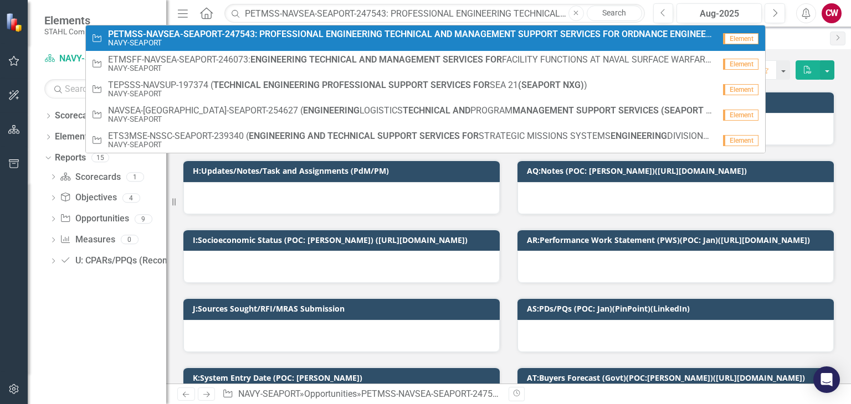
click at [271, 37] on strong "PROFESSIONAL" at bounding box center [291, 34] width 64 height 11
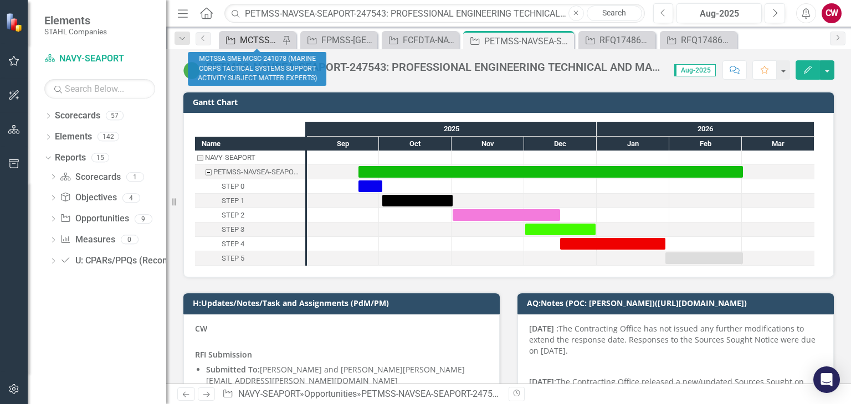
click at [263, 39] on div "MCTSSA SME-MCSC-241078 (MARINE CORPS TACTICAL SYSTEMS SUPPORT ACTIVITY SUBJECT …" at bounding box center [259, 40] width 39 height 14
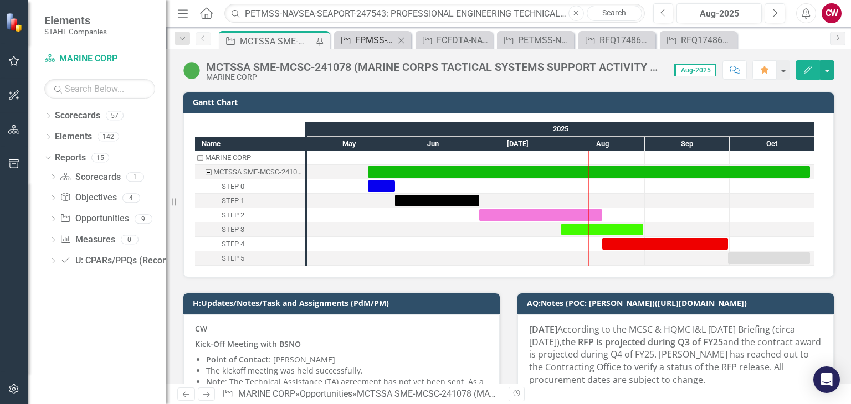
click at [376, 38] on div "FPMSS-[GEOGRAPHIC_DATA]-SEAPORT-242467 (FINANCIAL AND PROGRAM MANAGEMENT SUPPOR…" at bounding box center [374, 40] width 39 height 14
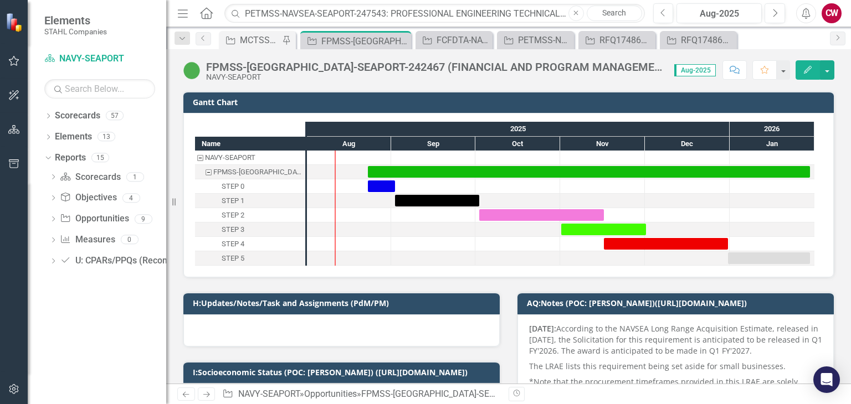
click at [0, 0] on icon "Close" at bounding box center [0, 0] width 0 height 0
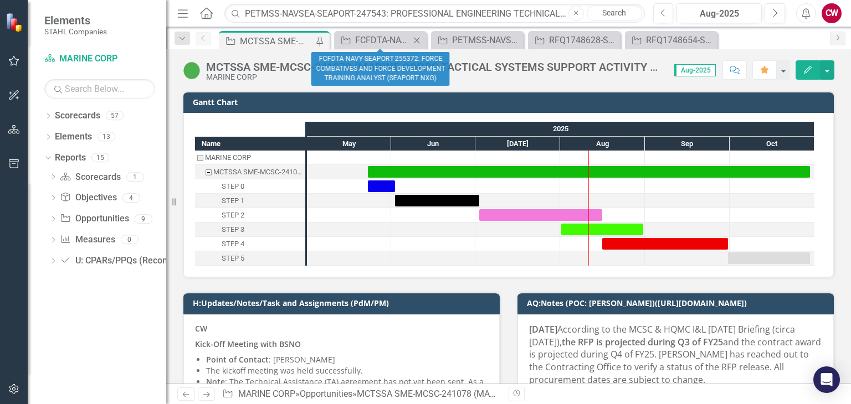
click at [422, 38] on icon "Close" at bounding box center [416, 40] width 11 height 9
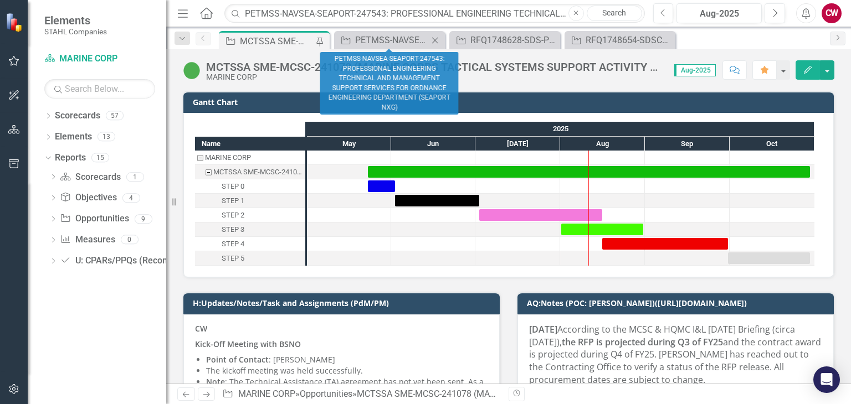
click at [434, 36] on icon "Close" at bounding box center [434, 40] width 11 height 9
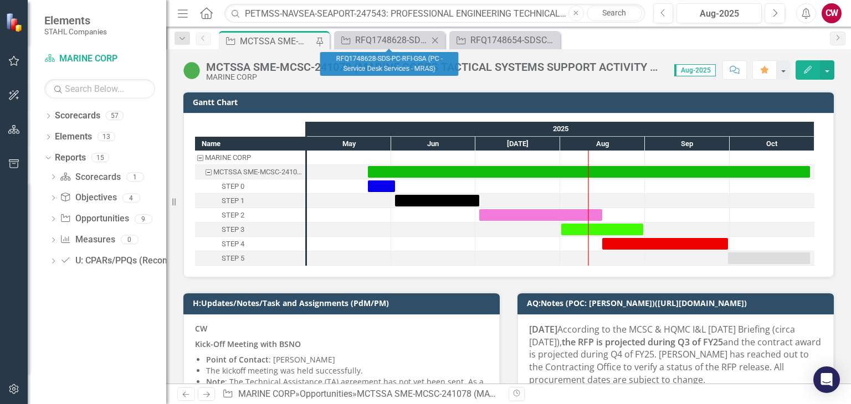
click at [438, 37] on icon "Close" at bounding box center [434, 40] width 11 height 9
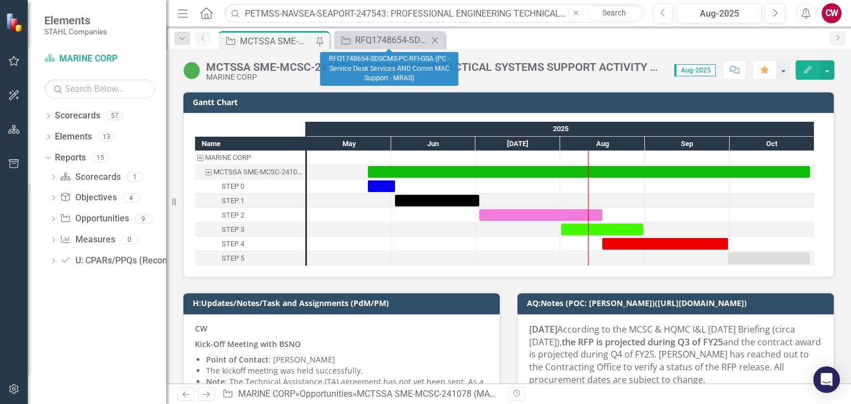
click at [431, 42] on icon "Close" at bounding box center [434, 40] width 11 height 9
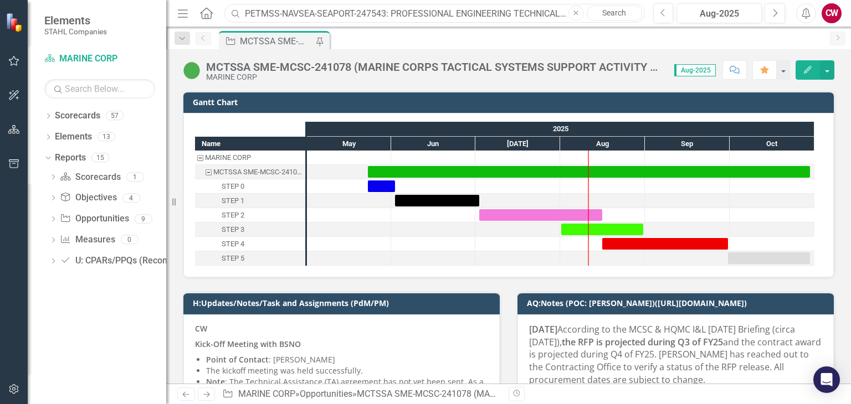
click at [388, 8] on input "PETMSS-NAVSEA-SEAPORT-247543: PROFESSIONAL ENGINEERING TECHNICAL AND MANAGEMENT…" at bounding box center [434, 13] width 420 height 19
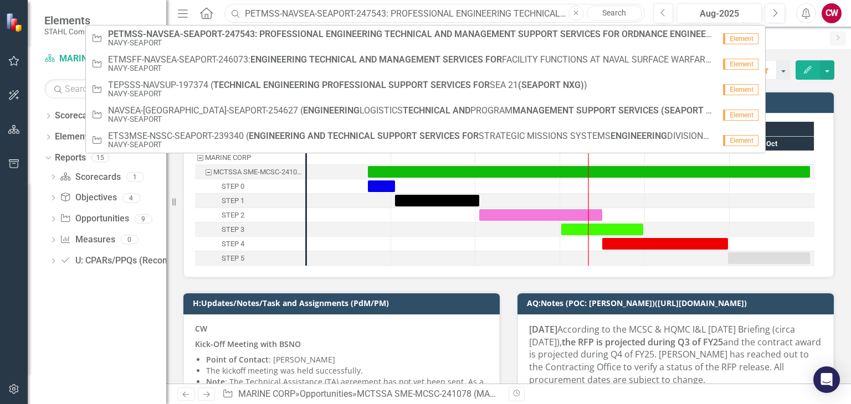
paste input "Mail Transport Equipment Service Center (MTESC)- [GEOGRAPHIC_DATA]"
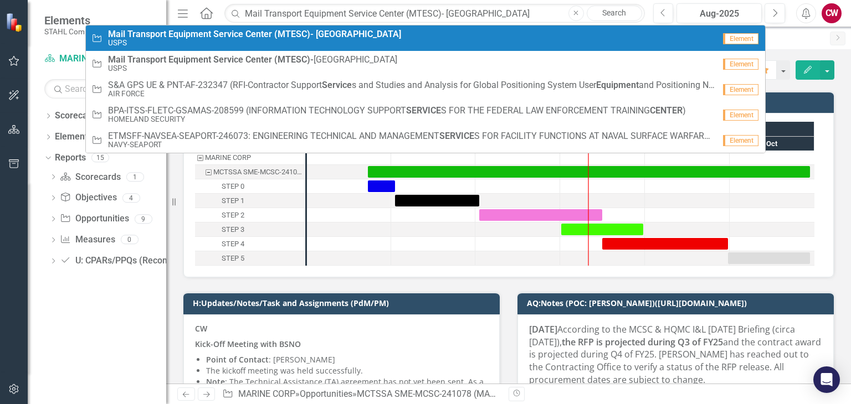
click at [317, 37] on strong "[GEOGRAPHIC_DATA]" at bounding box center [358, 34] width 85 height 11
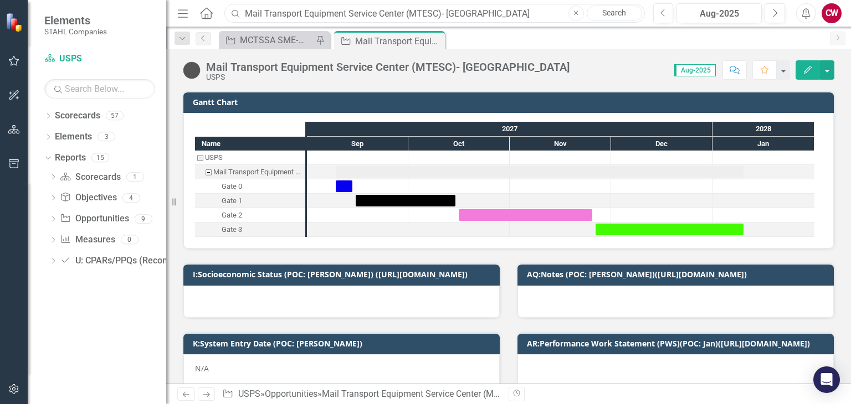
click at [359, 11] on input "Mail Transport Equipment Service Center (MTESC)- [GEOGRAPHIC_DATA]" at bounding box center [434, 13] width 420 height 19
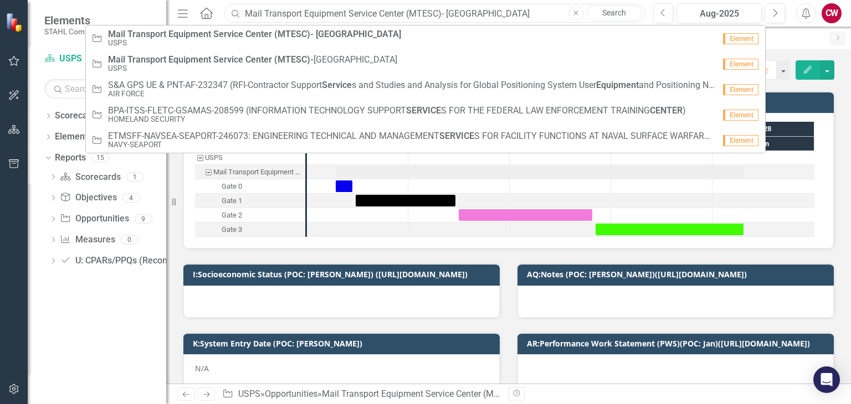
paste input "CODE45LCETS-NAVSEA-249356: CODE 45 LABORATORY COMPLEX ENGINEERING AND TECHNICAL…"
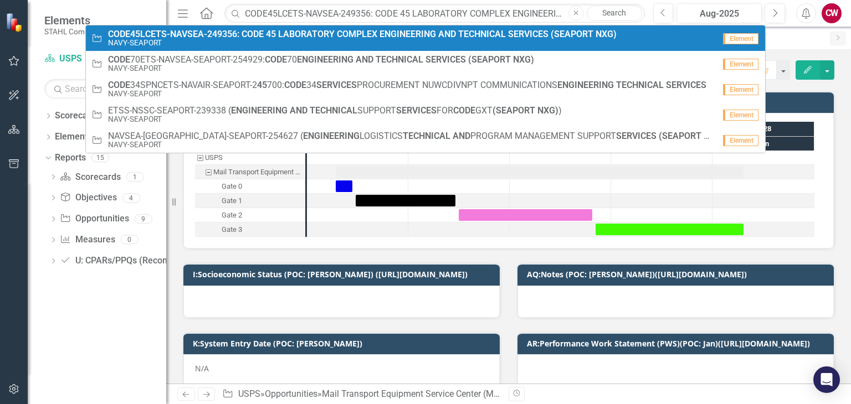
click at [360, 34] on strong "COMPLEX" at bounding box center [357, 34] width 40 height 11
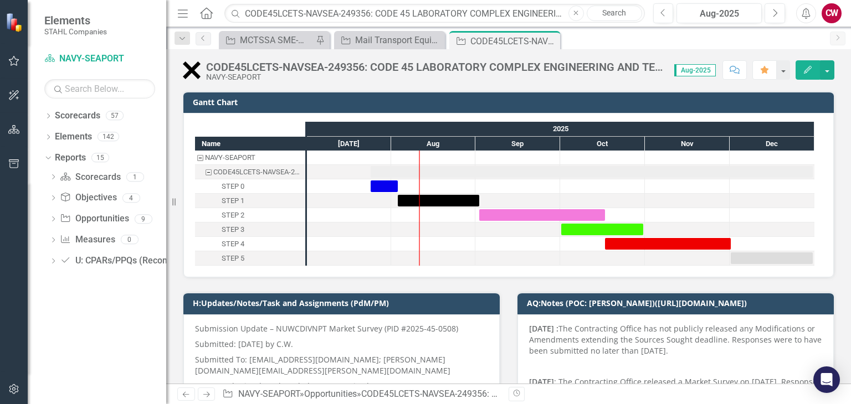
scroll to position [55, 0]
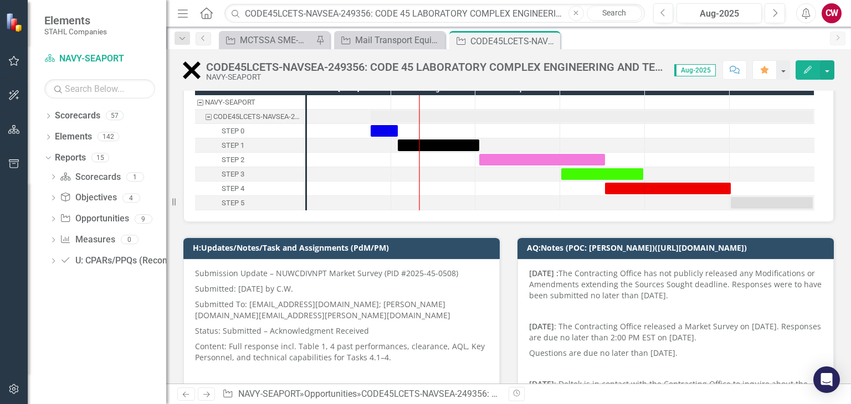
click at [738, 66] on icon "Comment" at bounding box center [734, 70] width 10 height 8
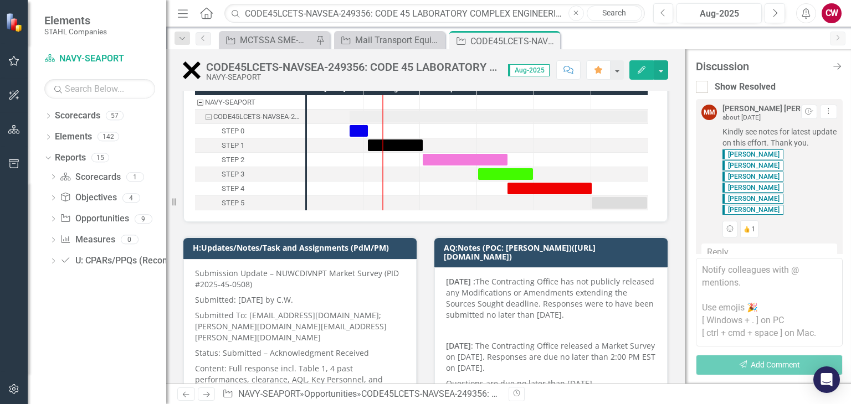
scroll to position [1129, 0]
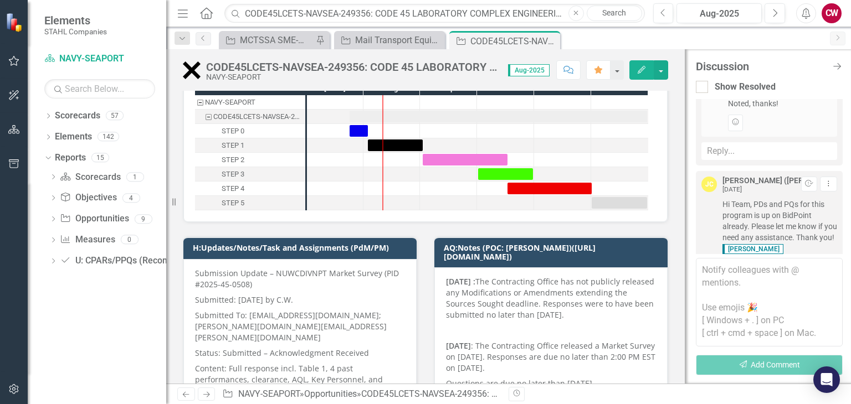
drag, startPoint x: 843, startPoint y: 243, endPoint x: 837, endPoint y: 200, distance: 43.6
click at [837, 200] on div "Discussion Close Discussion Bar Show Resolved MM [PERSON_NAME] [PERSON_NAME] ab…" at bounding box center [768, 216] width 166 height 335
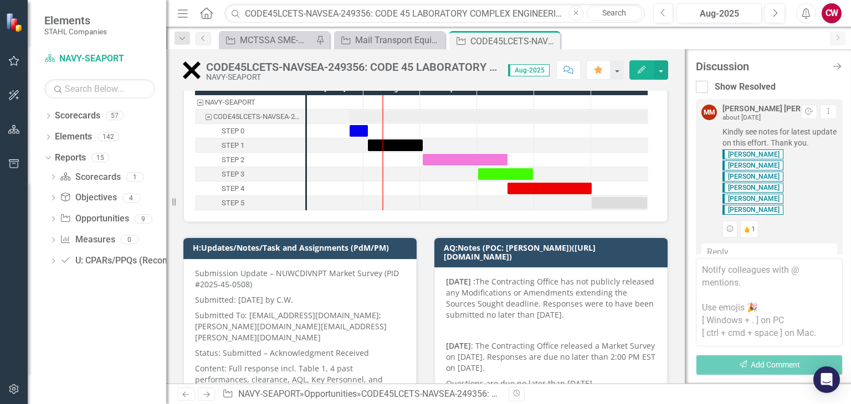
scroll to position [0, 0]
click at [321, 16] on input "CODE45LCETS-NAVSEA-249356: CODE 45 LABORATORY COMPLEX ENGINEERING AND TECHNICAL…" at bounding box center [434, 13] width 420 height 19
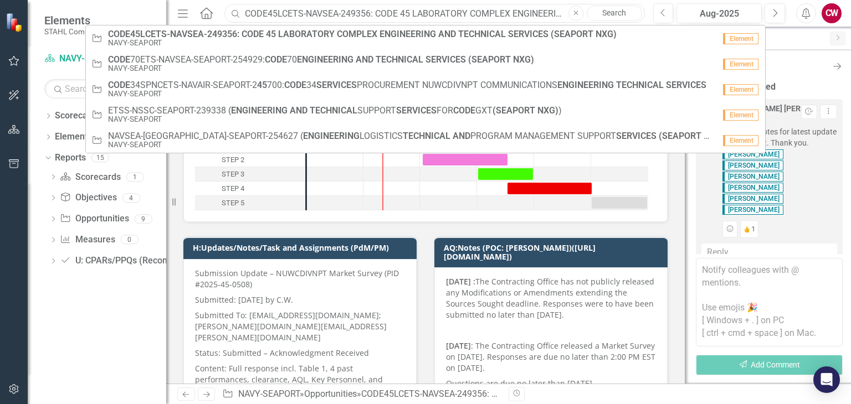
click at [321, 16] on input "CODE45LCETS-NAVSEA-249356: CODE 45 LABORATORY COMPLEX ENGINEERING AND TECHNICAL…" at bounding box center [434, 13] width 420 height 19
paste input "H10 RDTE-NAVSEA-SEAPORT-251376: H10 RESEARCH DEVELOPMENT TECHNICAL AND EVALUATI…"
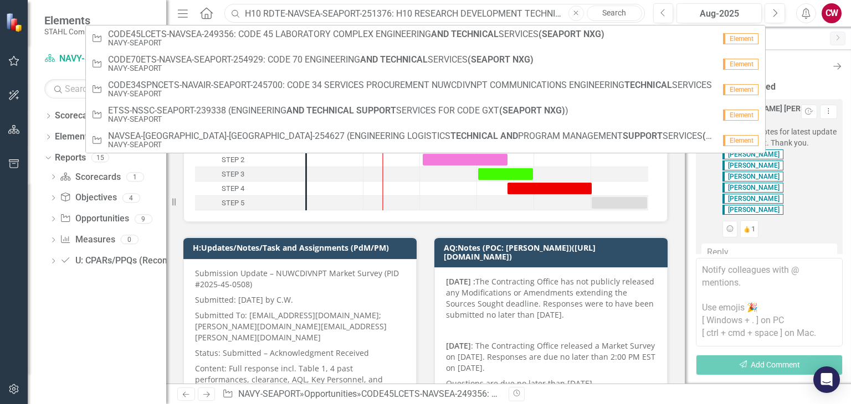
scroll to position [0, 210]
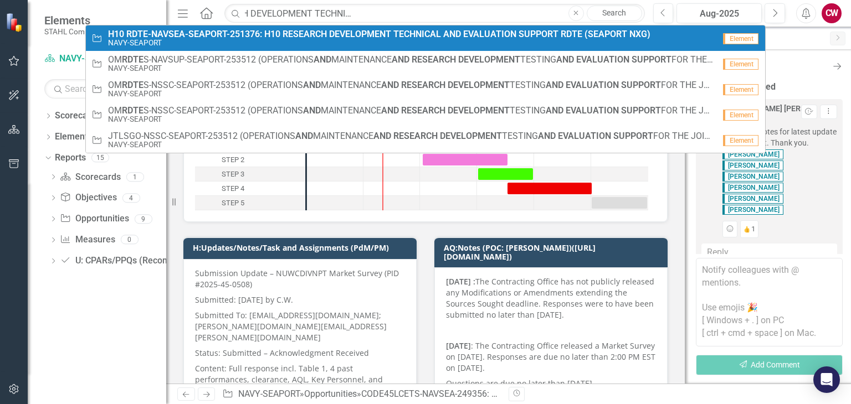
click at [293, 40] on small "NAVY-SEAPORT" at bounding box center [379, 43] width 542 height 8
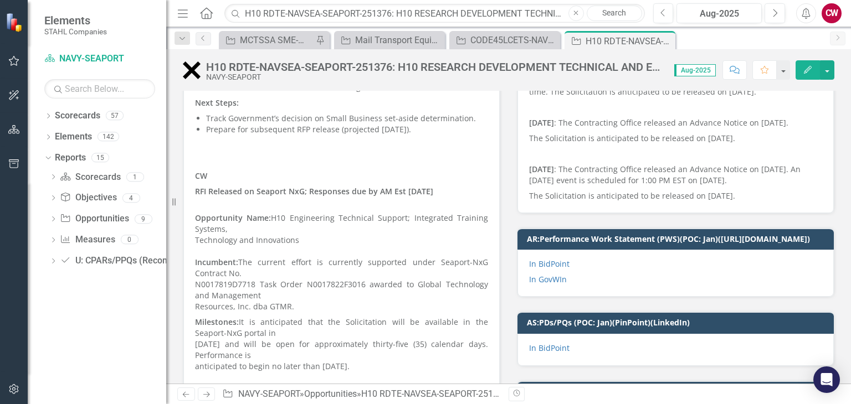
scroll to position [443, 0]
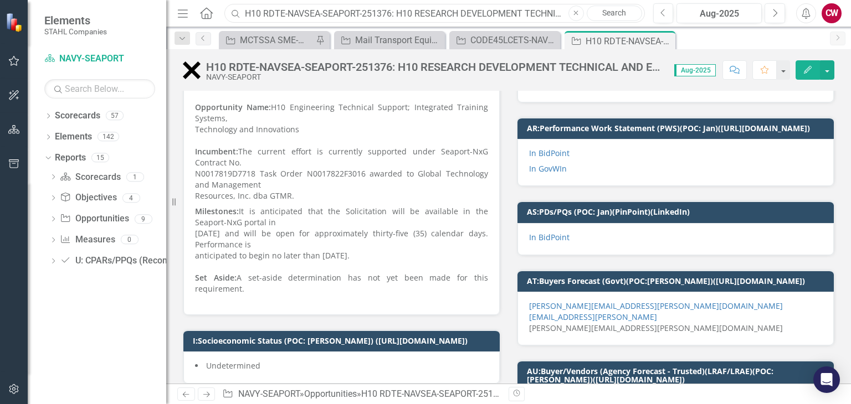
click at [308, 13] on input "H10 RDTE-NAVSEA-SEAPORT-251376: H10 RESEARCH DEVELOPMENT TECHNICAL AND EVALUATI…" at bounding box center [434, 13] width 420 height 19
type input "SME"
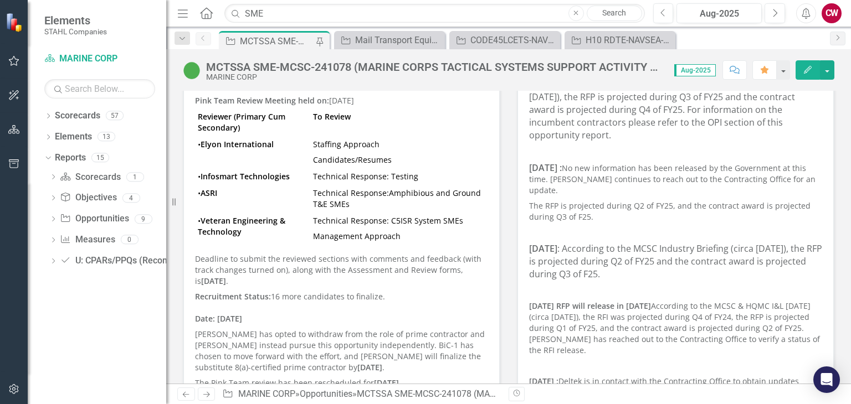
scroll to position [332, 0]
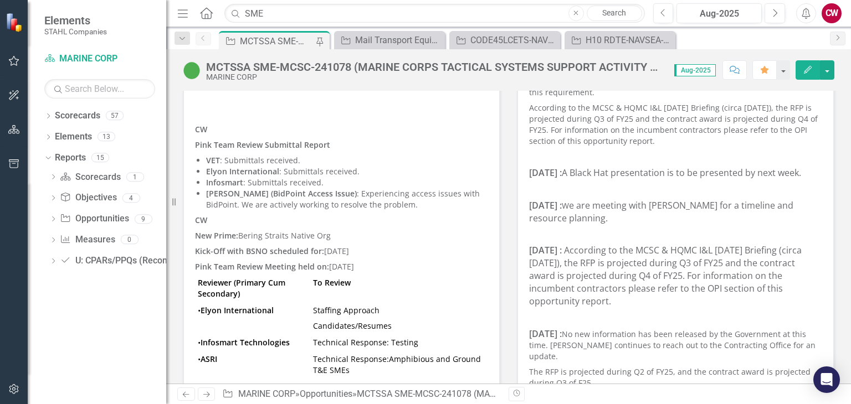
click at [378, 195] on p "[PERSON_NAME] (BidPoint Access Issue) : Experiencing access issues with BidPoin…" at bounding box center [347, 199] width 282 height 22
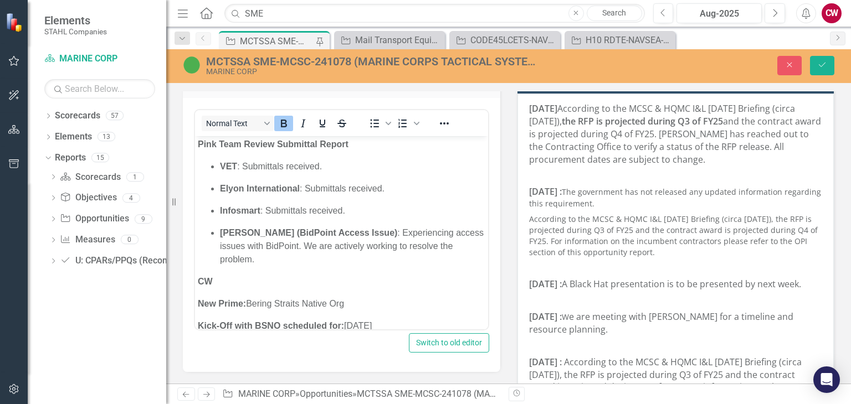
scroll to position [222, 0]
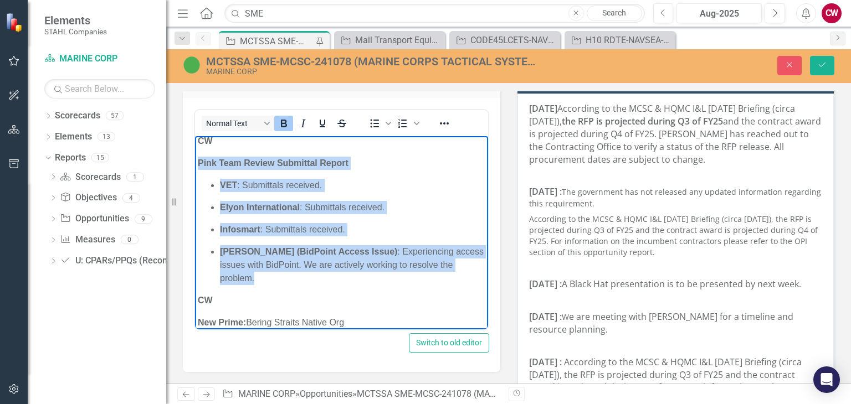
drag, startPoint x: 261, startPoint y: 285, endPoint x: 194, endPoint y: 163, distance: 139.1
copy body "Pink Team Review Submittal Report VET : Submittals received. Elyon Internationa…"
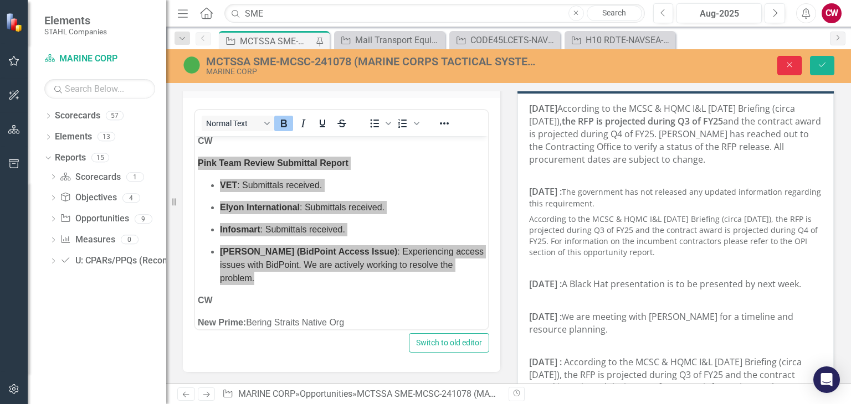
click at [785, 69] on icon "Close" at bounding box center [789, 65] width 10 height 8
